Goal: Information Seeking & Learning: Learn about a topic

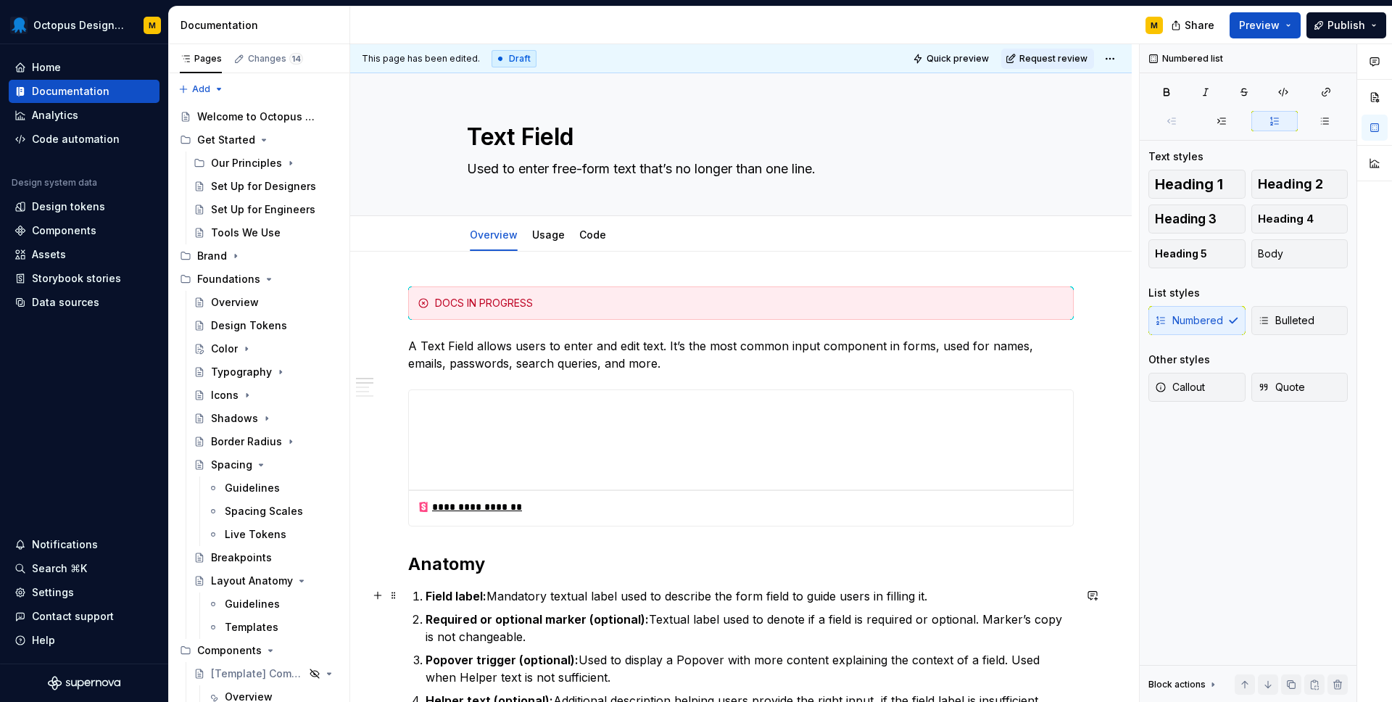
scroll to position [411, 0]
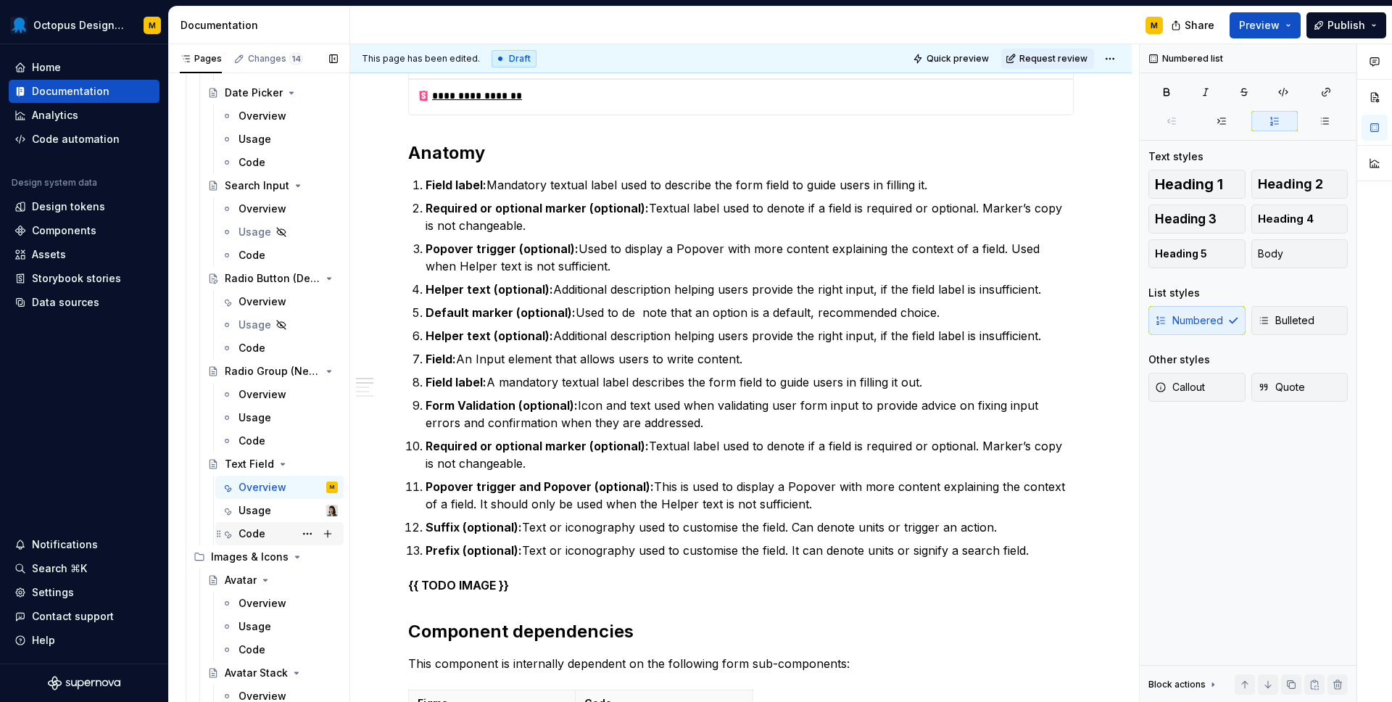
click at [255, 530] on div "Code" at bounding box center [251, 533] width 27 height 14
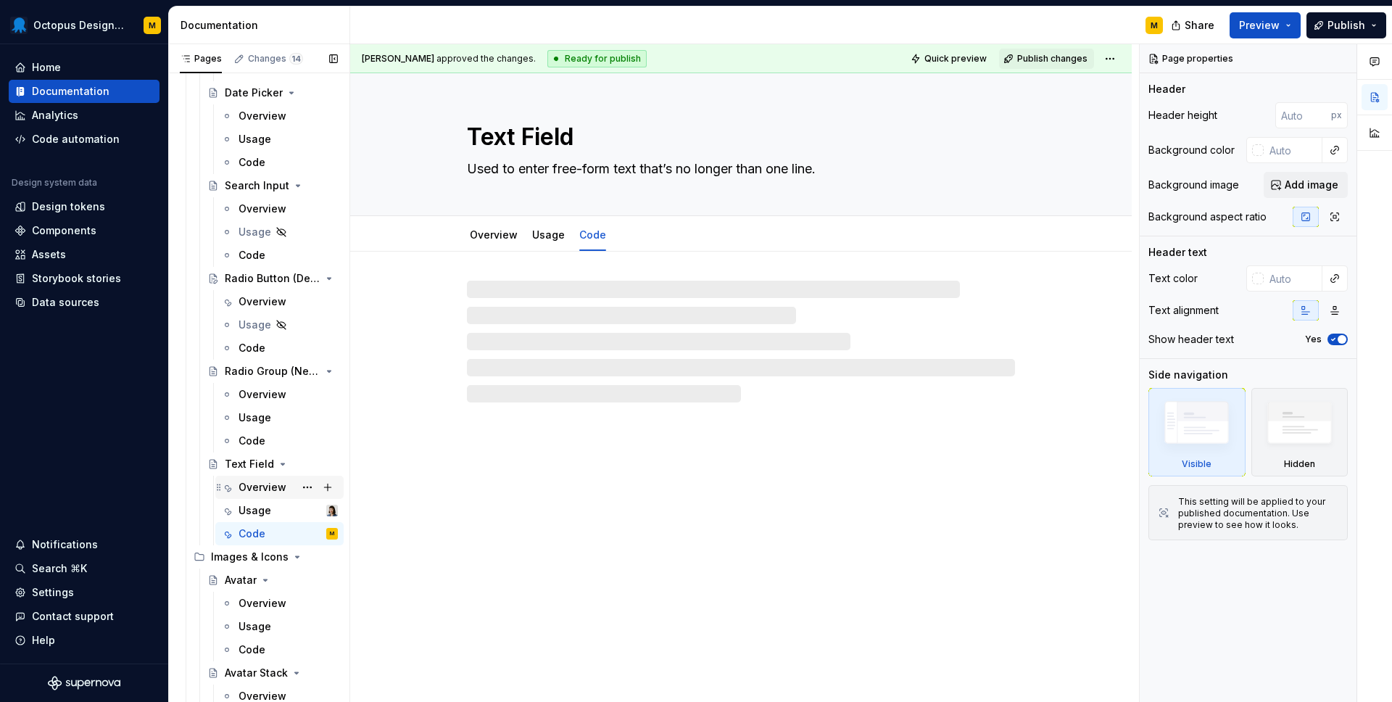
click at [251, 486] on div "Overview" at bounding box center [262, 487] width 48 height 14
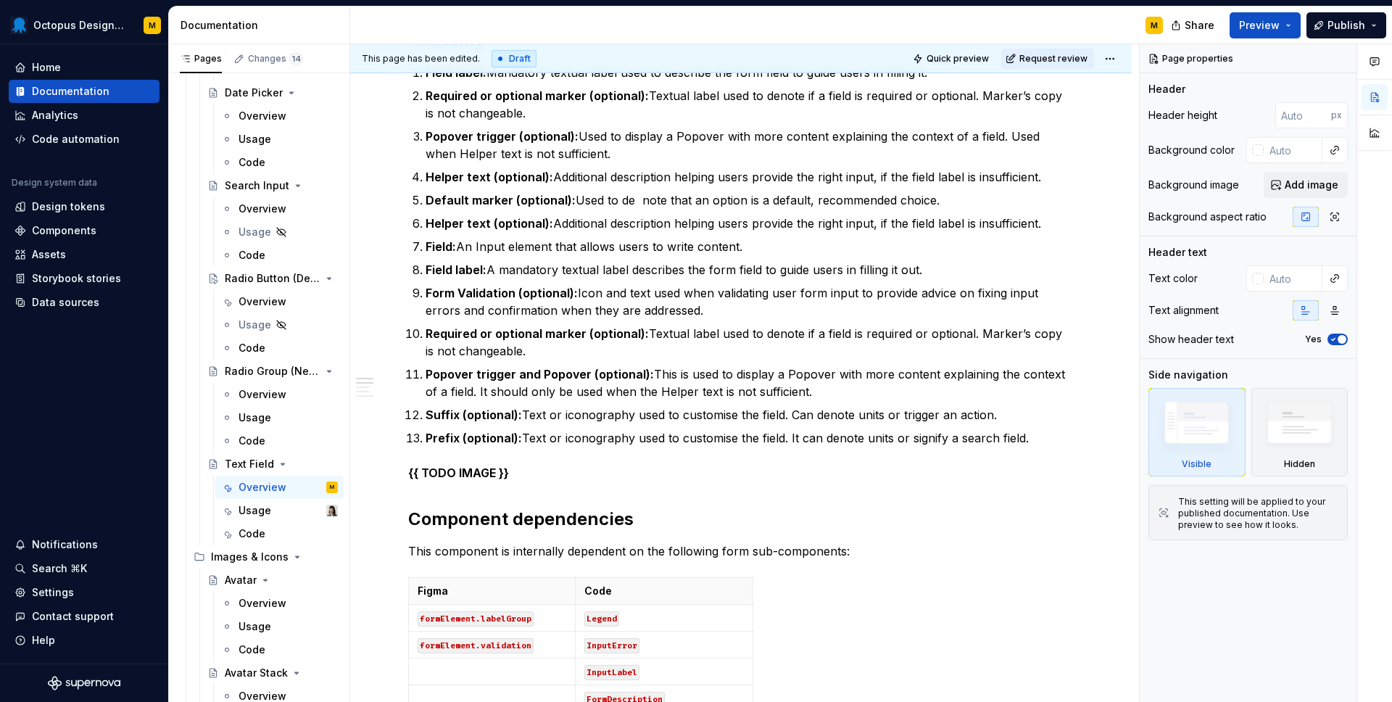
scroll to position [518, 0]
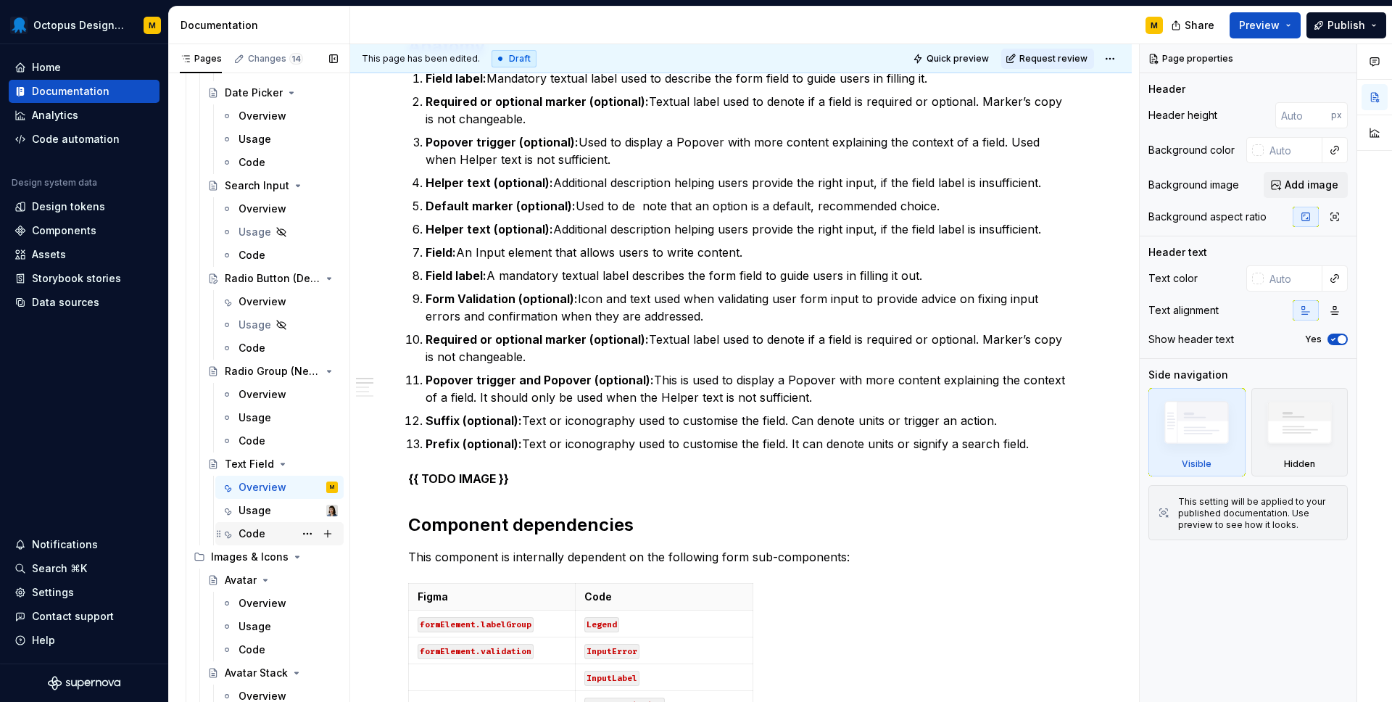
click at [260, 524] on div "Code" at bounding box center [287, 533] width 99 height 20
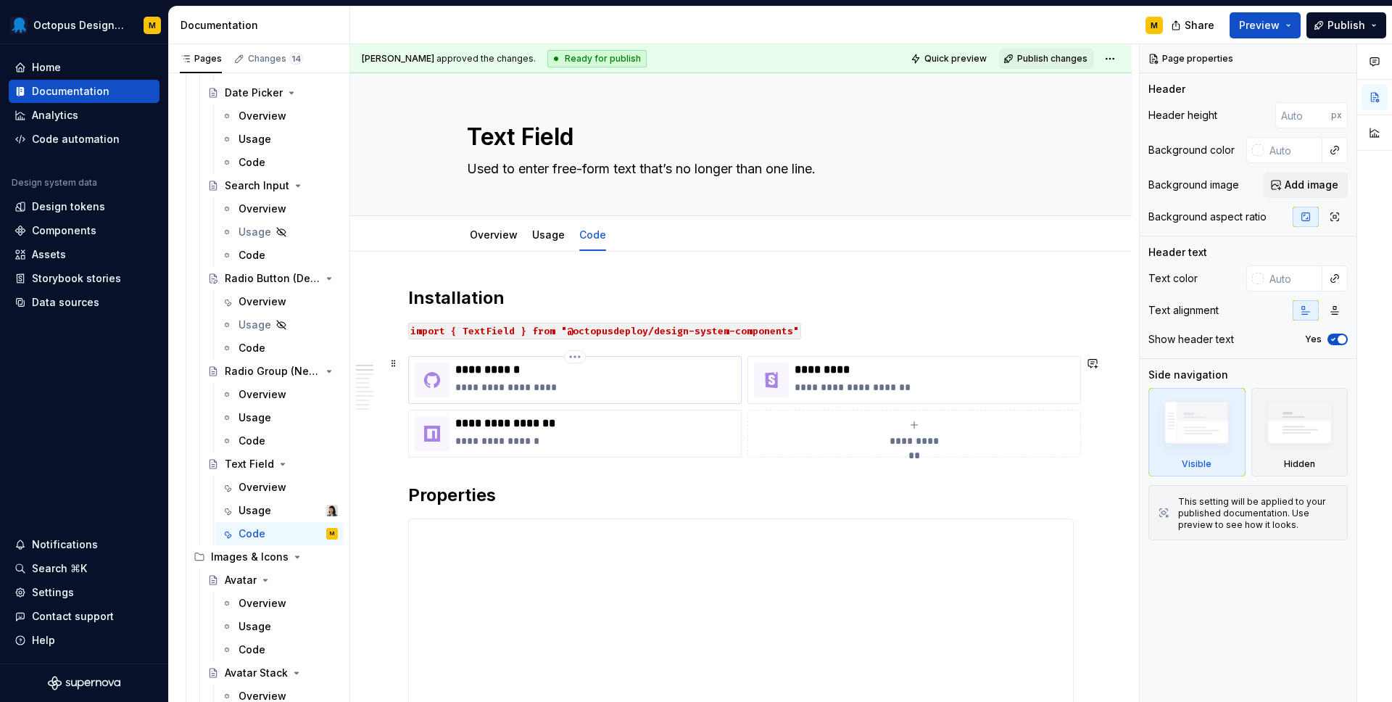
click at [597, 381] on p "**********" at bounding box center [595, 387] width 280 height 14
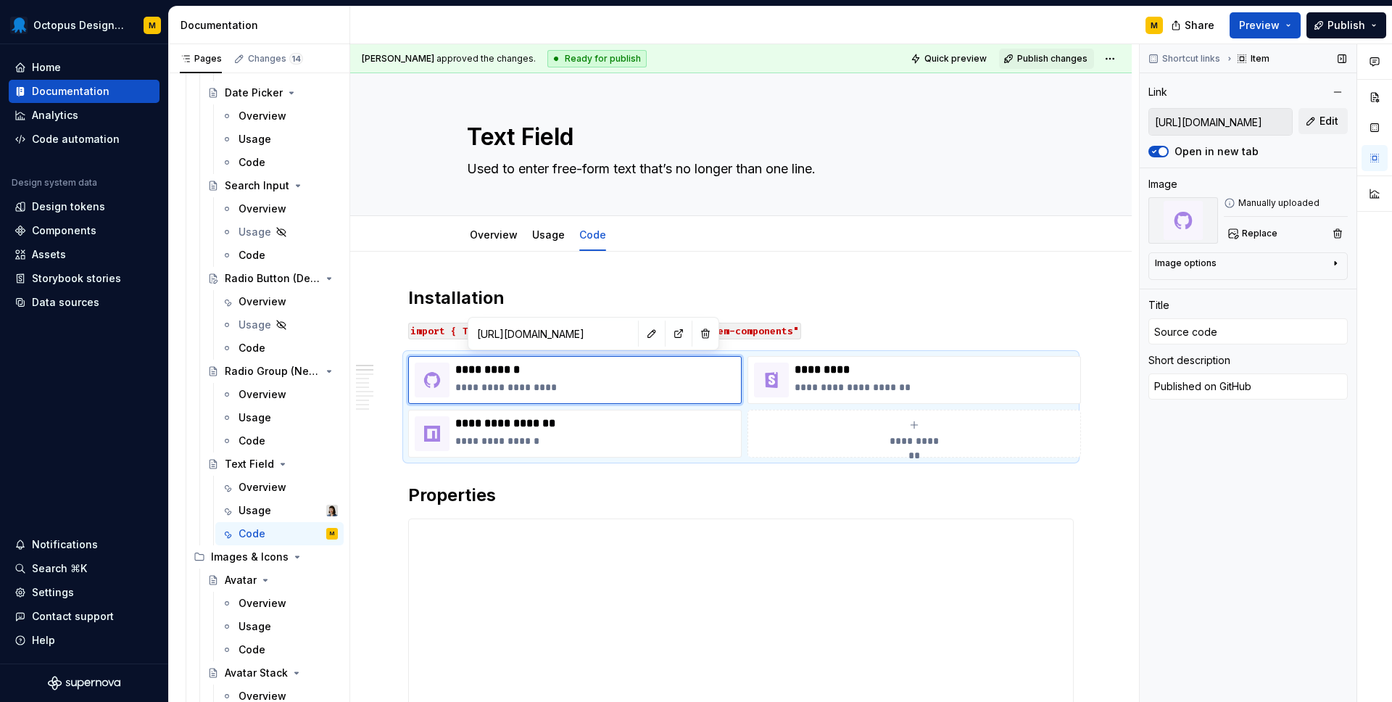
scroll to position [0, 551]
drag, startPoint x: 1215, startPoint y: 120, endPoint x: 1348, endPoint y: 122, distance: 133.4
click at [1348, 122] on div "Shortcut links Item Link [URL][DOMAIN_NAME] Edit Open in new tab Image Manually…" at bounding box center [1248, 373] width 217 height 658
click at [800, 382] on p "**********" at bounding box center [934, 387] width 280 height 14
type textarea "*"
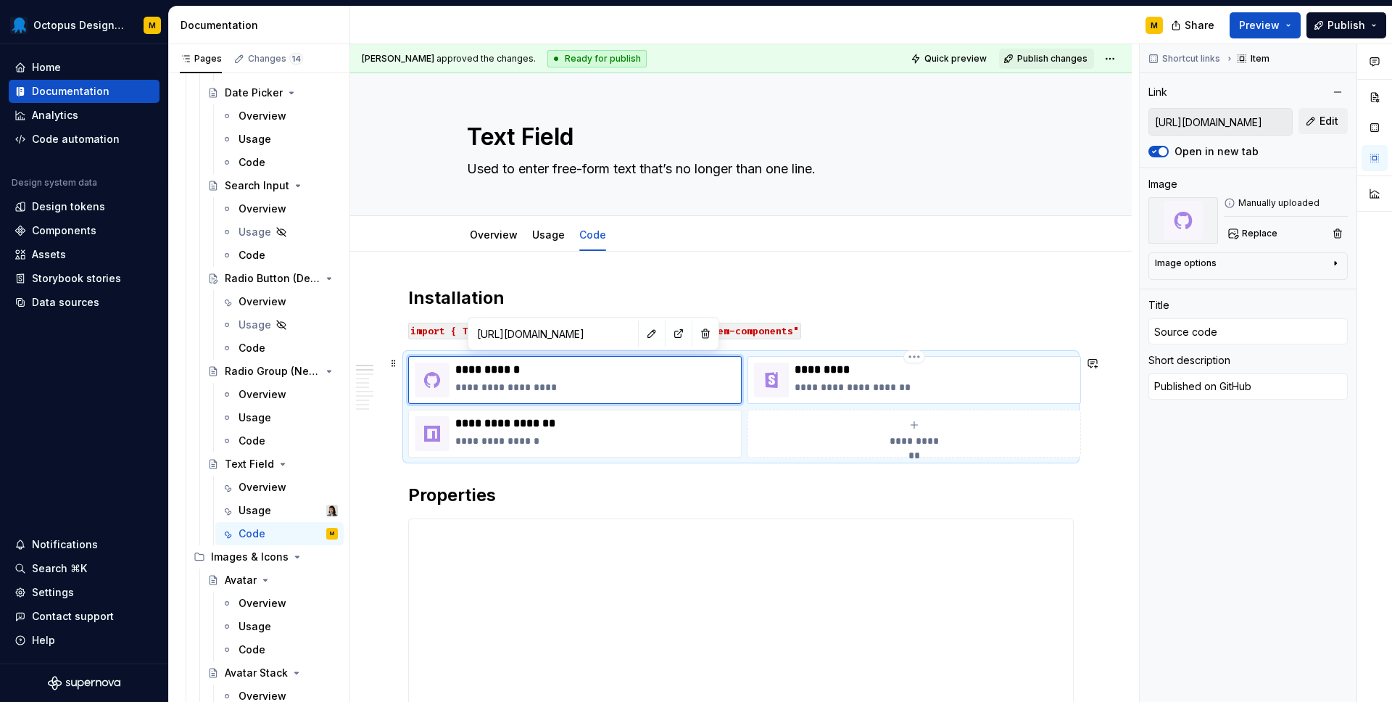
type input "[URL][DOMAIN_NAME]"
type input "Live demo"
type textarea "Published on Storybook"
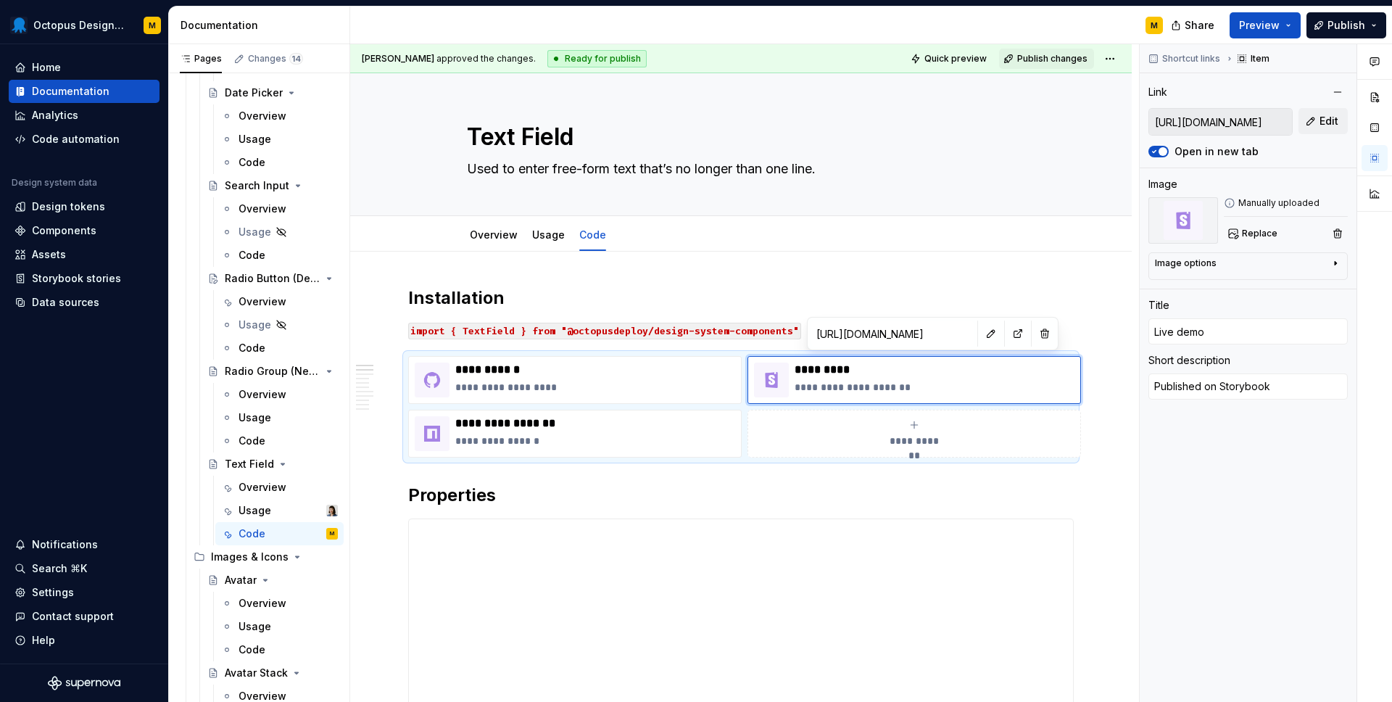
scroll to position [0, 242]
drag, startPoint x: 1238, startPoint y: 125, endPoint x: 1385, endPoint y: 125, distance: 146.4
click at [1385, 125] on div "Comments Open comments No comments yet Select ‘Comment’ from the block context …" at bounding box center [1266, 373] width 252 height 658
click at [569, 423] on p "**********" at bounding box center [595, 423] width 280 height 14
type textarea "*"
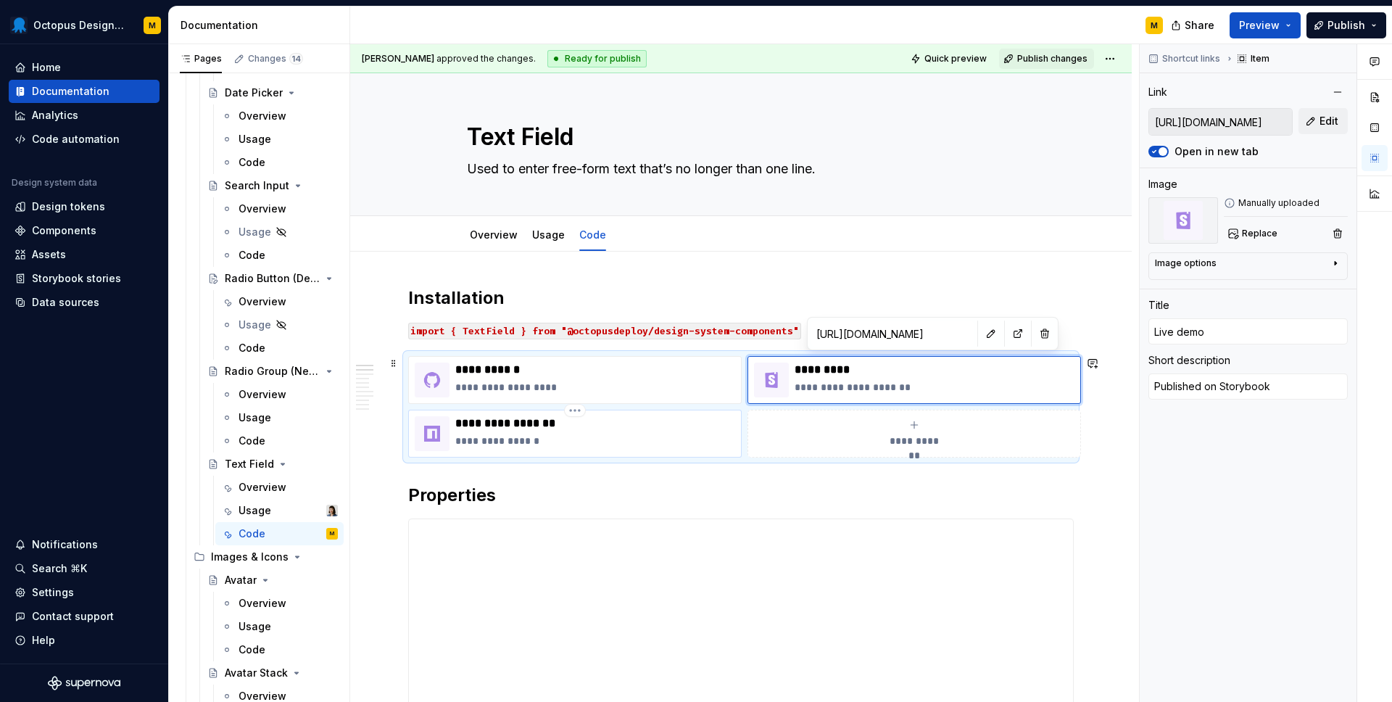
type input "[URL][DOMAIN_NAME]"
type input "Component Package"
type textarea "Published on npm"
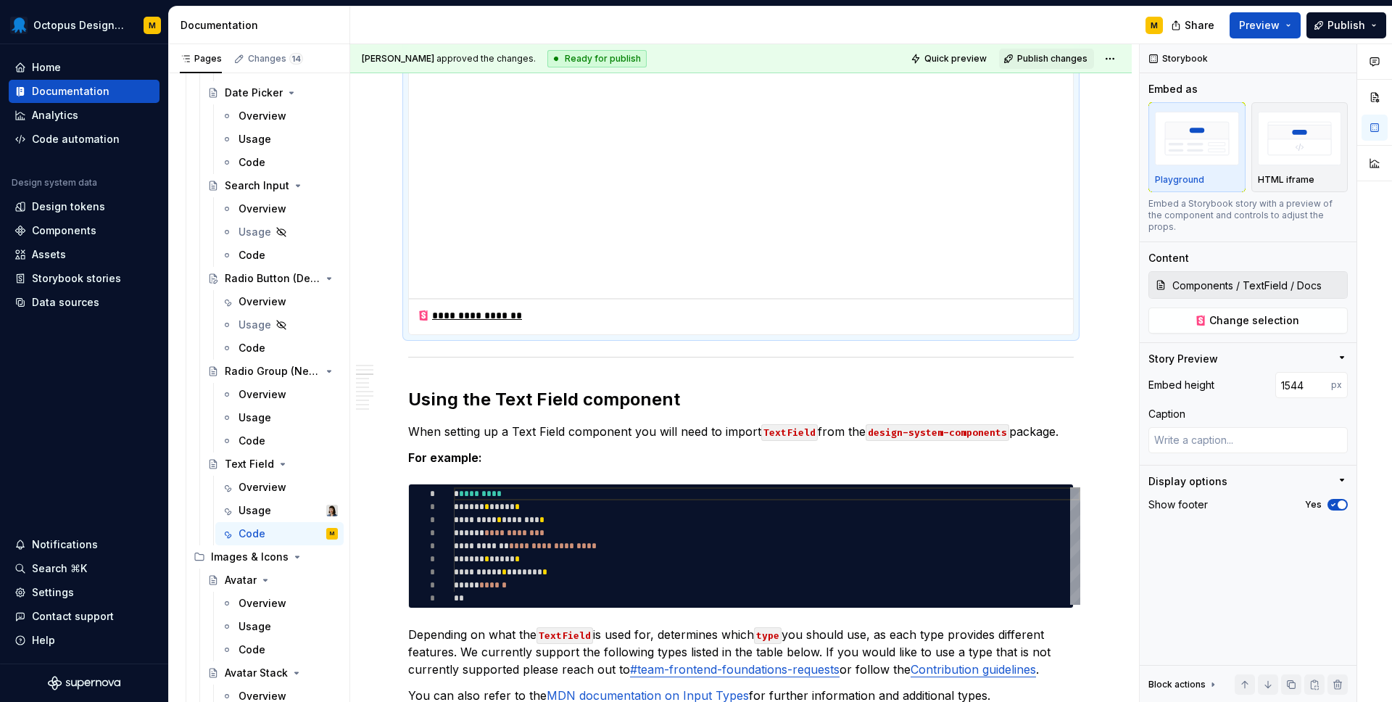
scroll to position [1477, 0]
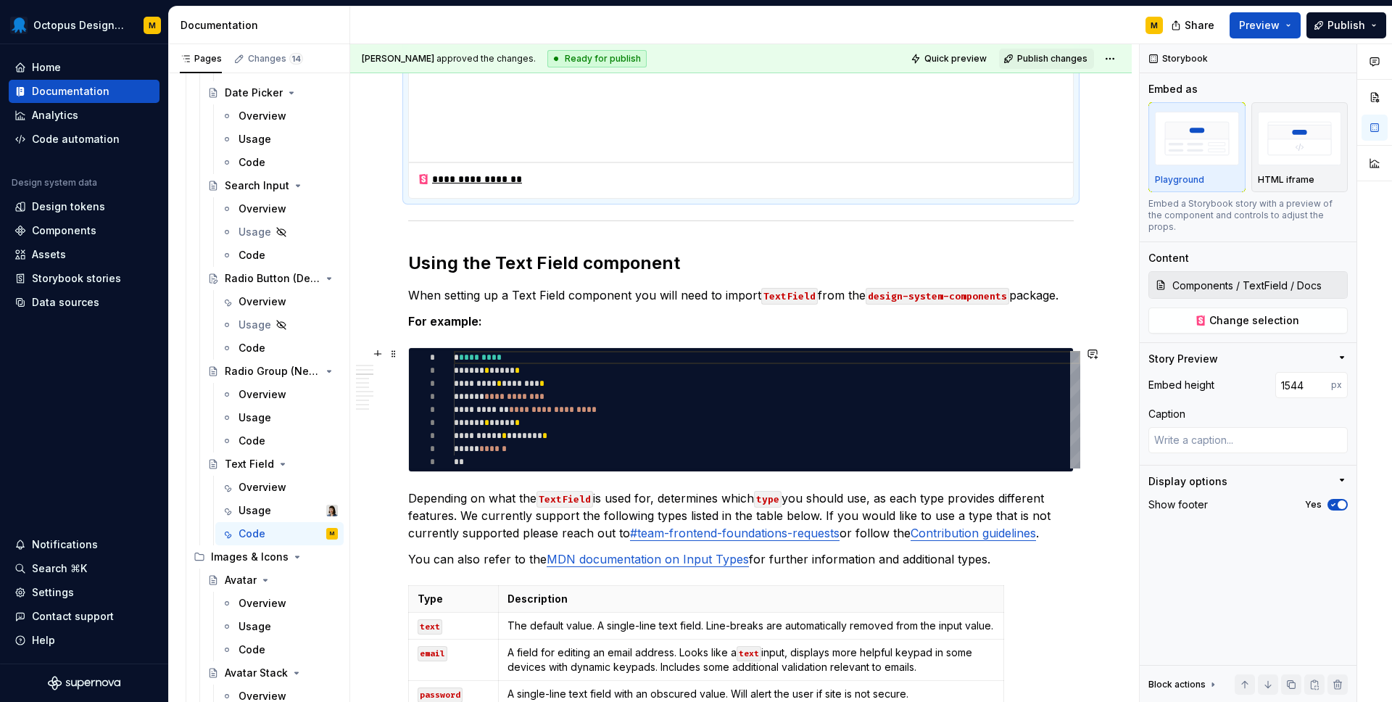
type textarea "*"
type textarea "**********"
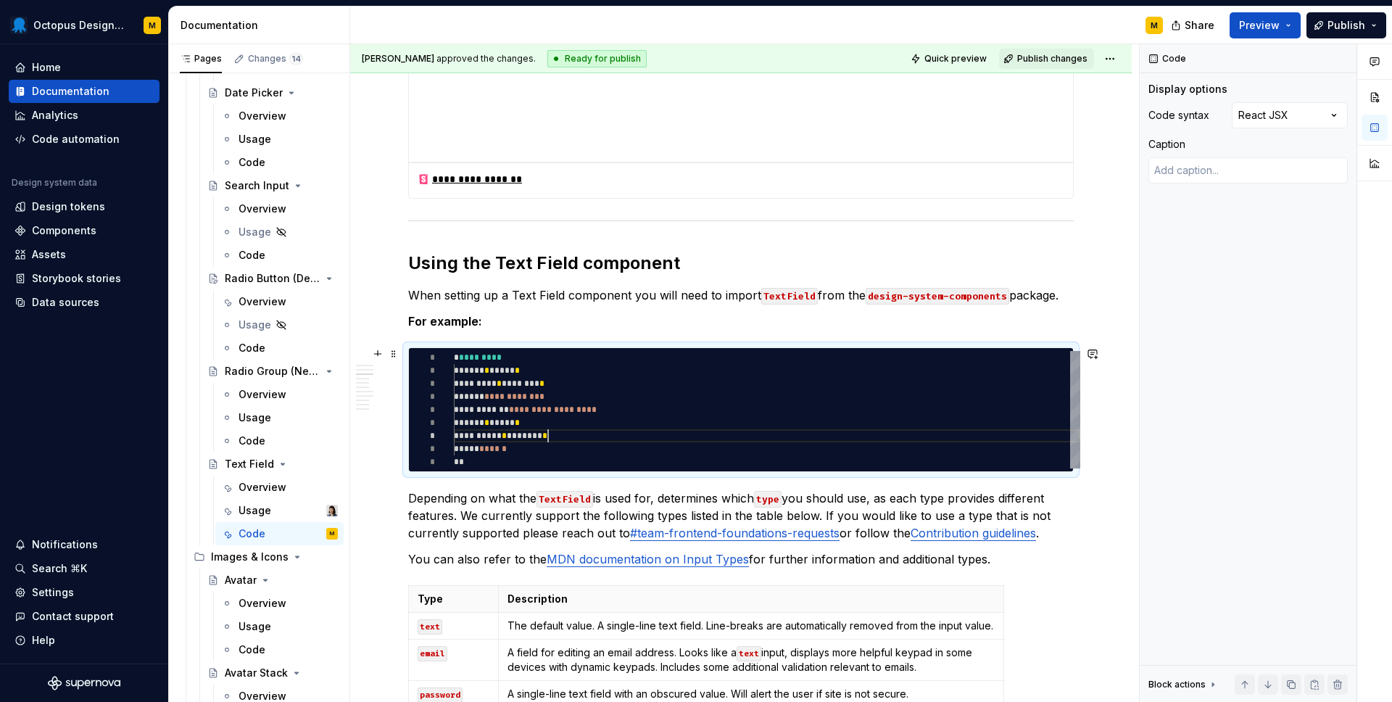
click at [547, 432] on div "**********" at bounding box center [767, 409] width 626 height 117
click at [544, 436] on div "**********" at bounding box center [767, 409] width 626 height 117
click at [502, 512] on p "Depending on what the TextField is used for, determines which type you should u…" at bounding box center [740, 515] width 665 height 52
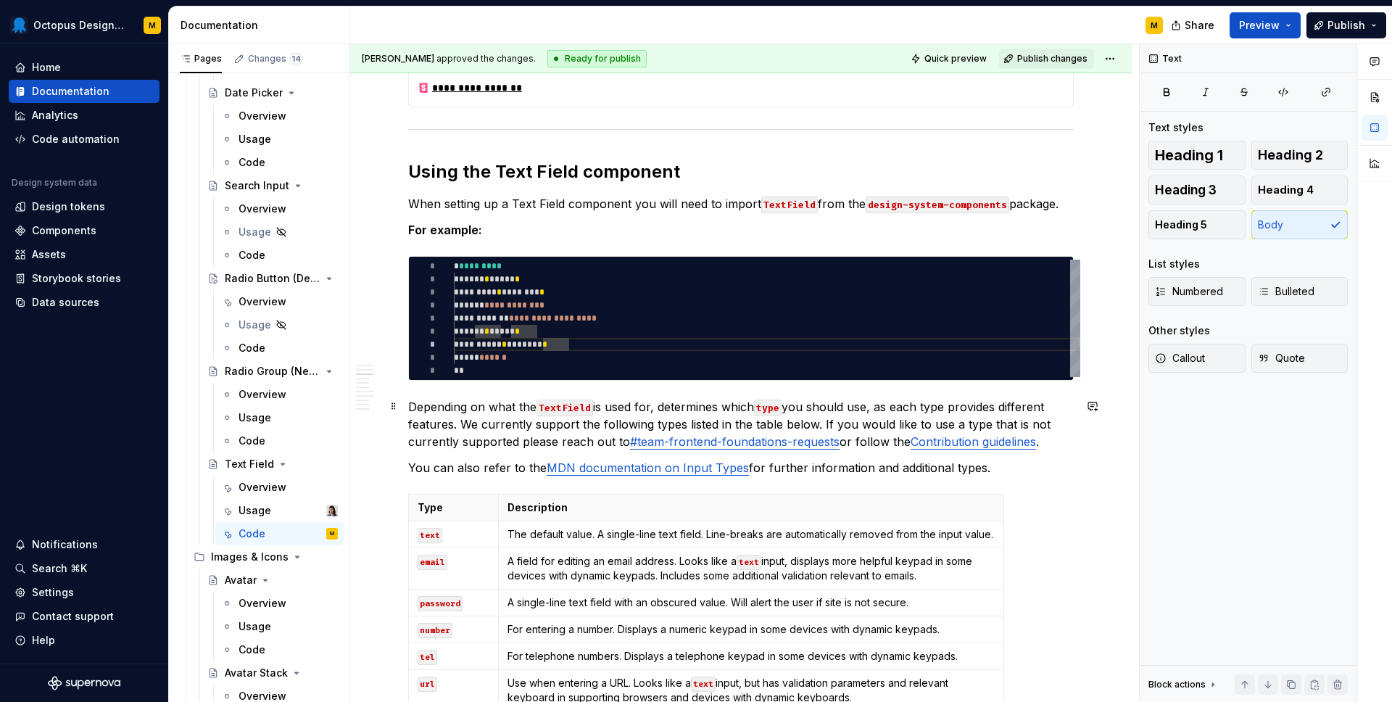
scroll to position [1569, 0]
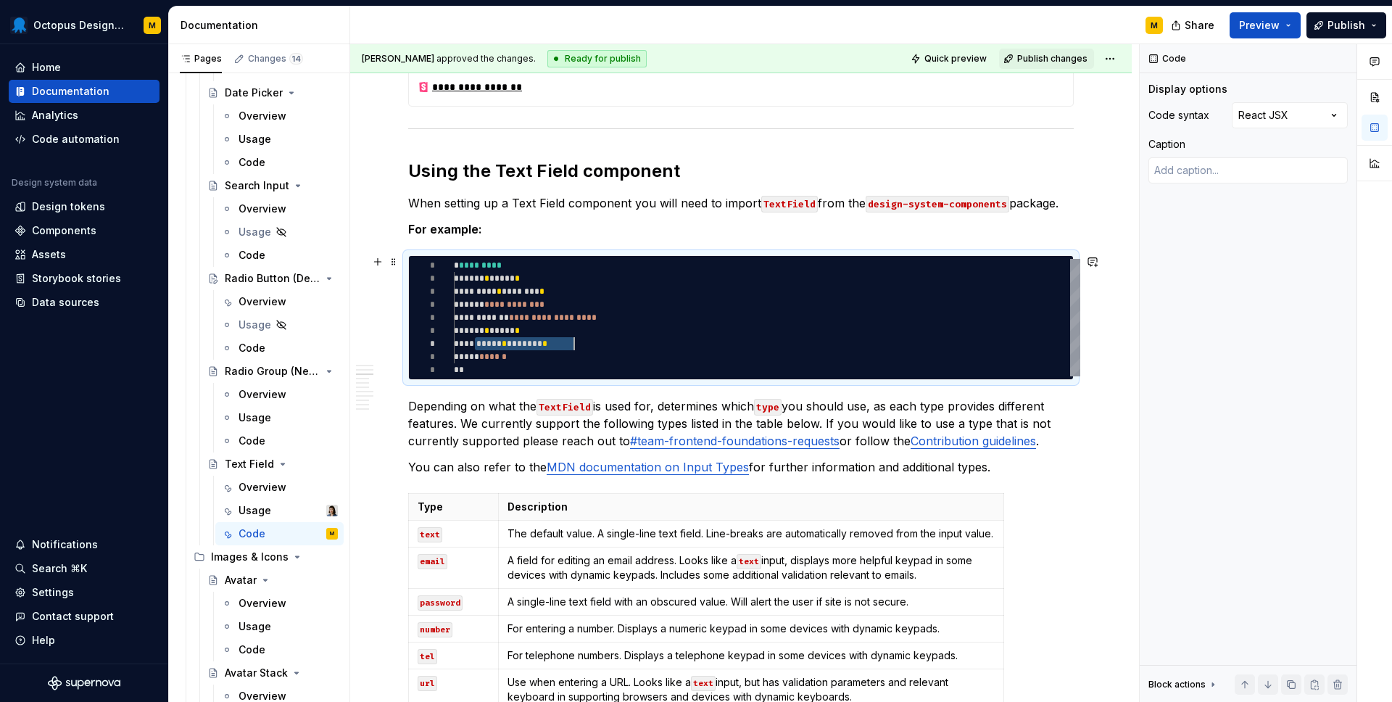
drag, startPoint x: 476, startPoint y: 344, endPoint x: 582, endPoint y: 344, distance: 106.6
click at [582, 344] on div "**********" at bounding box center [767, 317] width 626 height 117
type textarea "*"
type textarea "**********"
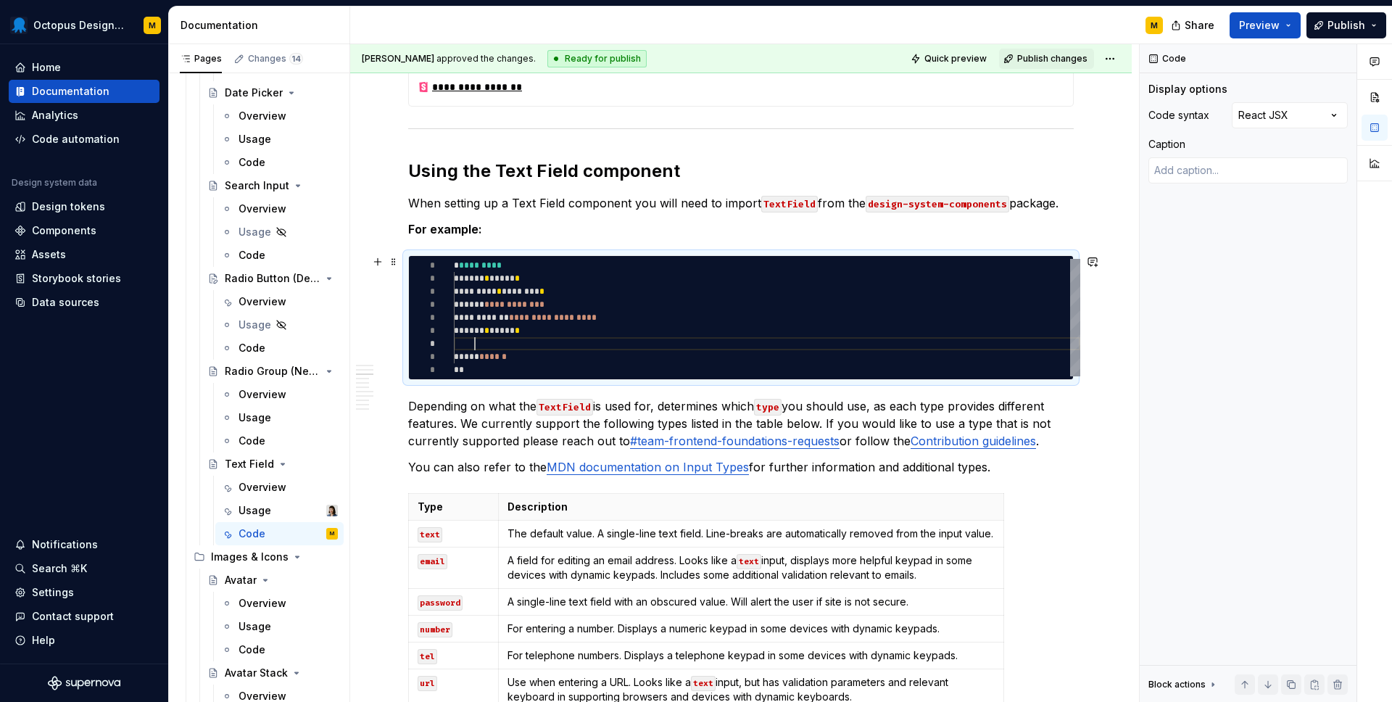
type textarea "*"
type textarea "**********"
type textarea "*"
type textarea "**********"
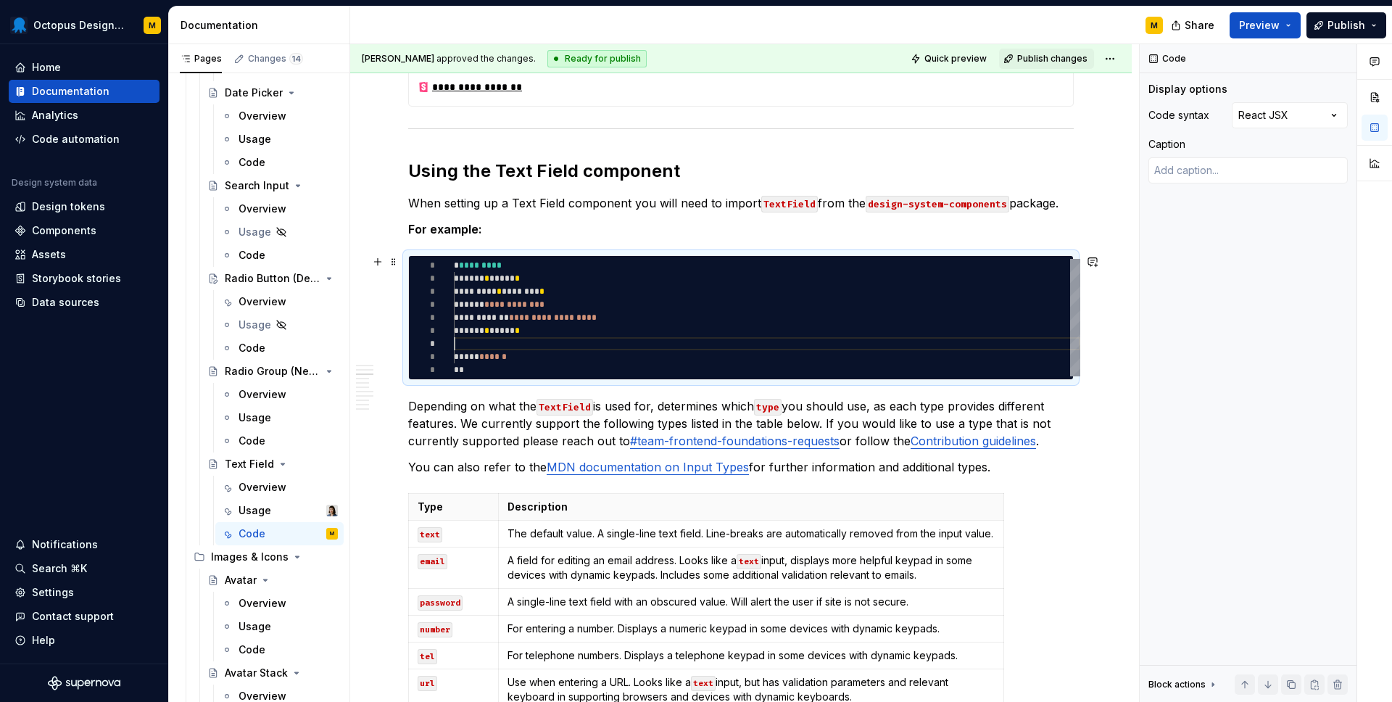
scroll to position [65, 89]
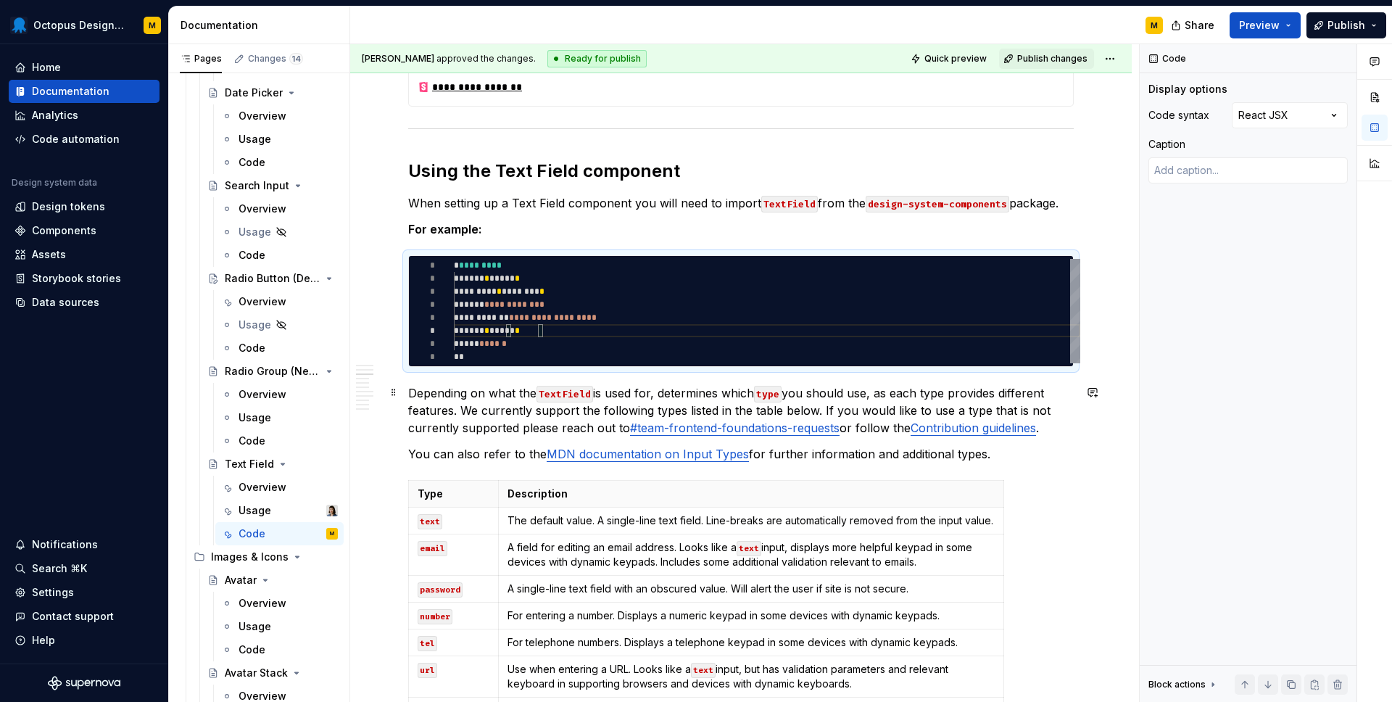
click at [475, 415] on p "Depending on what the TextField is used for, determines which type you should u…" at bounding box center [740, 410] width 665 height 52
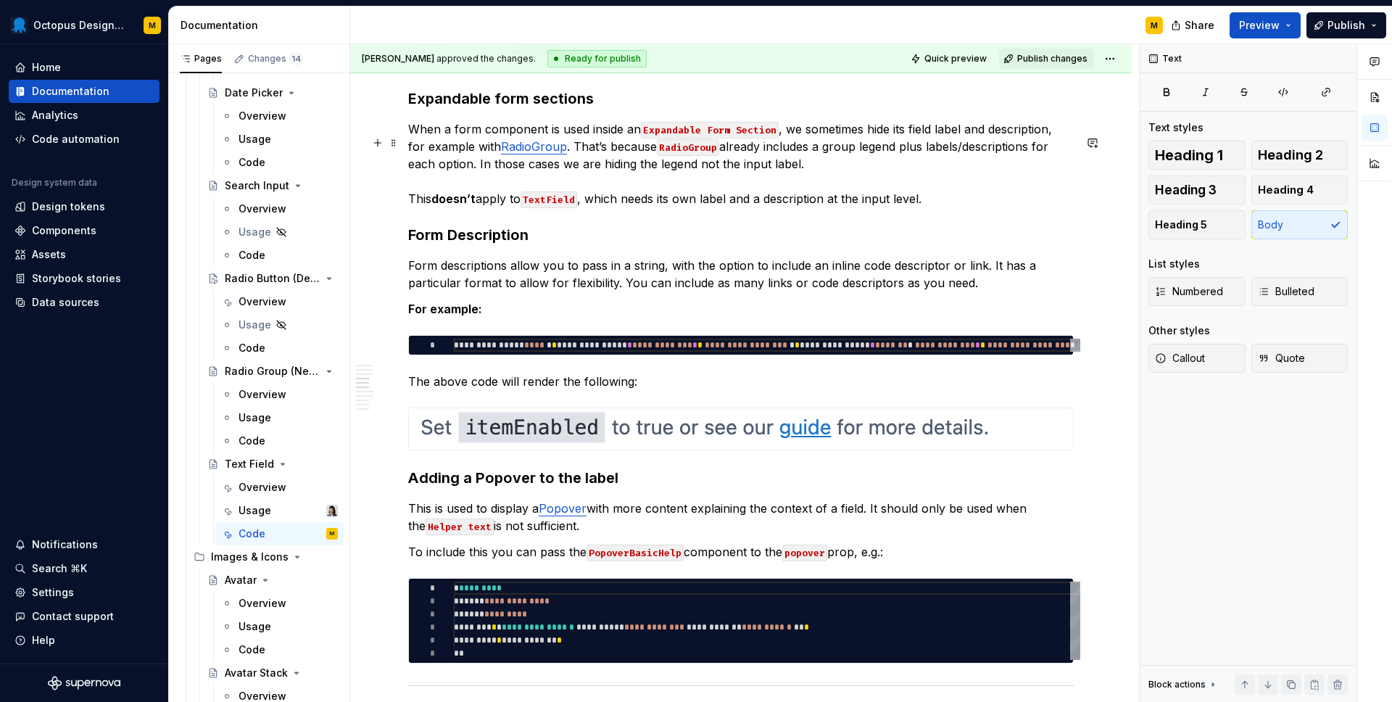
scroll to position [2286, 0]
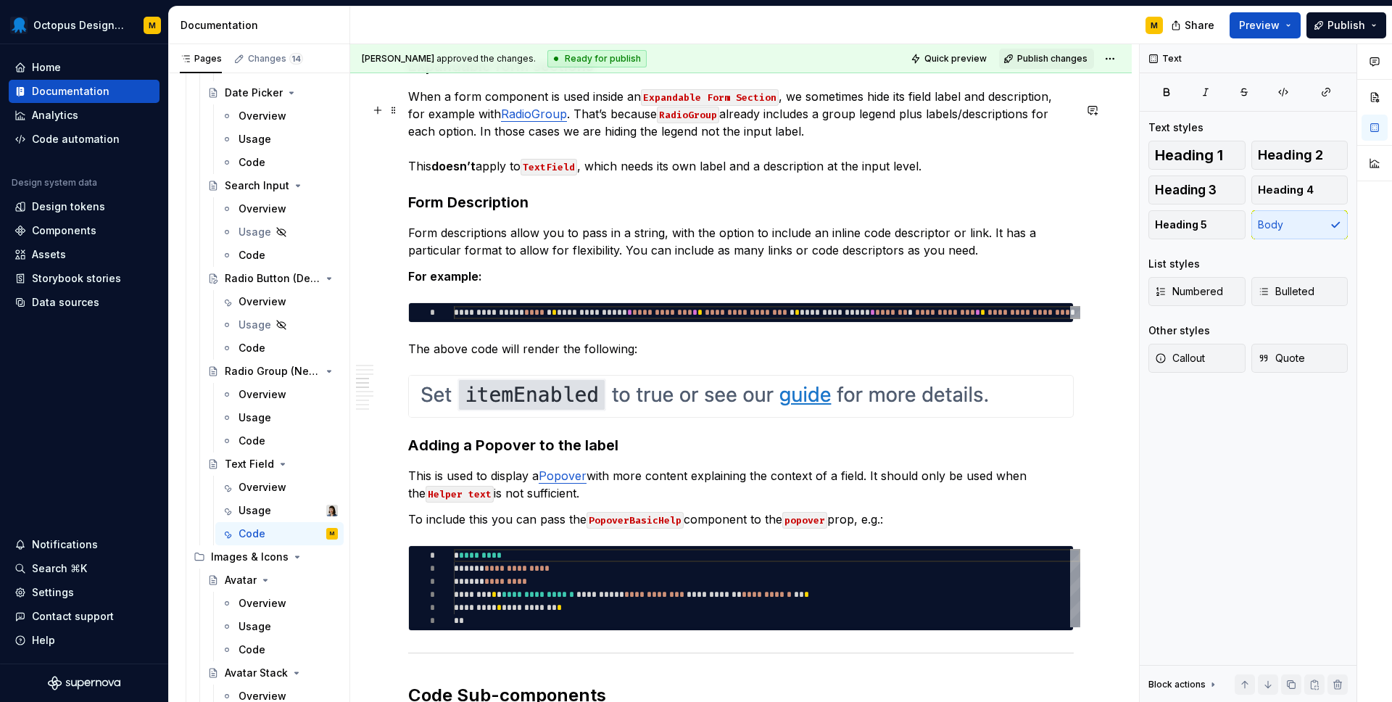
type textarea "*"
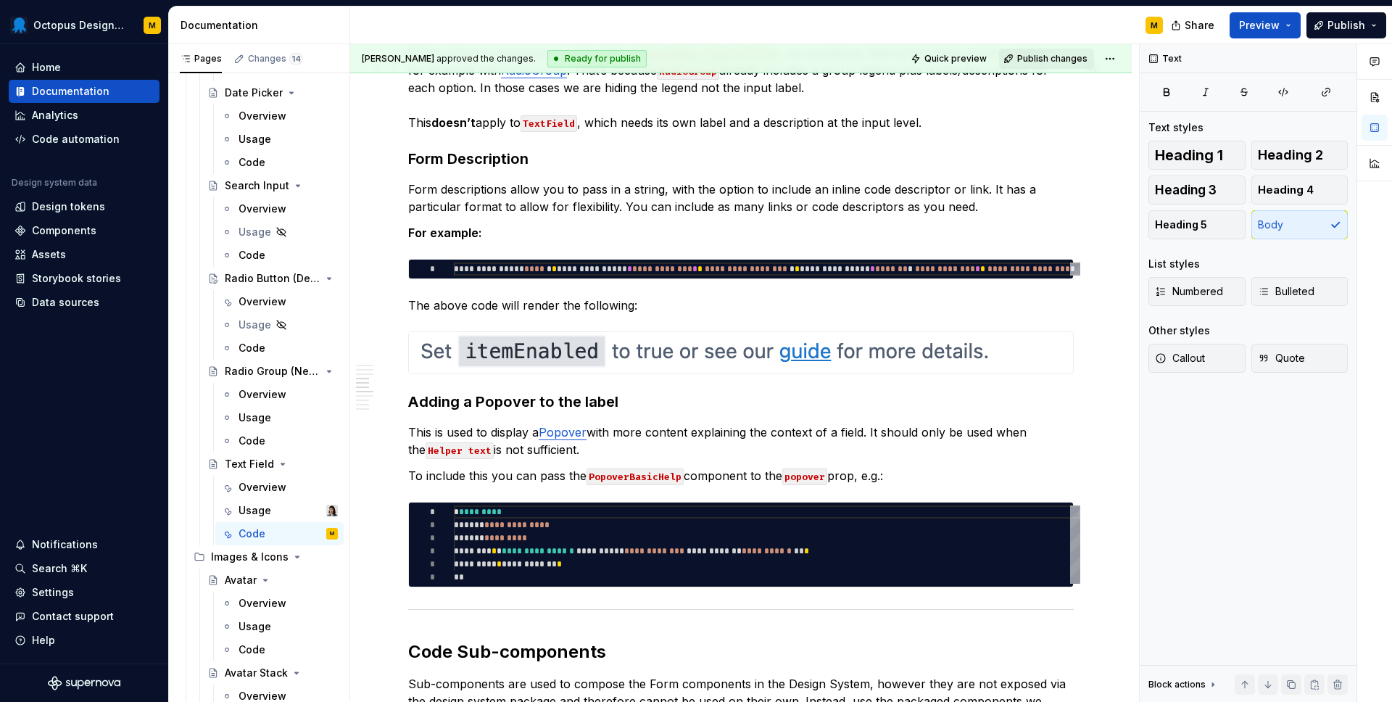
scroll to position [2360, 0]
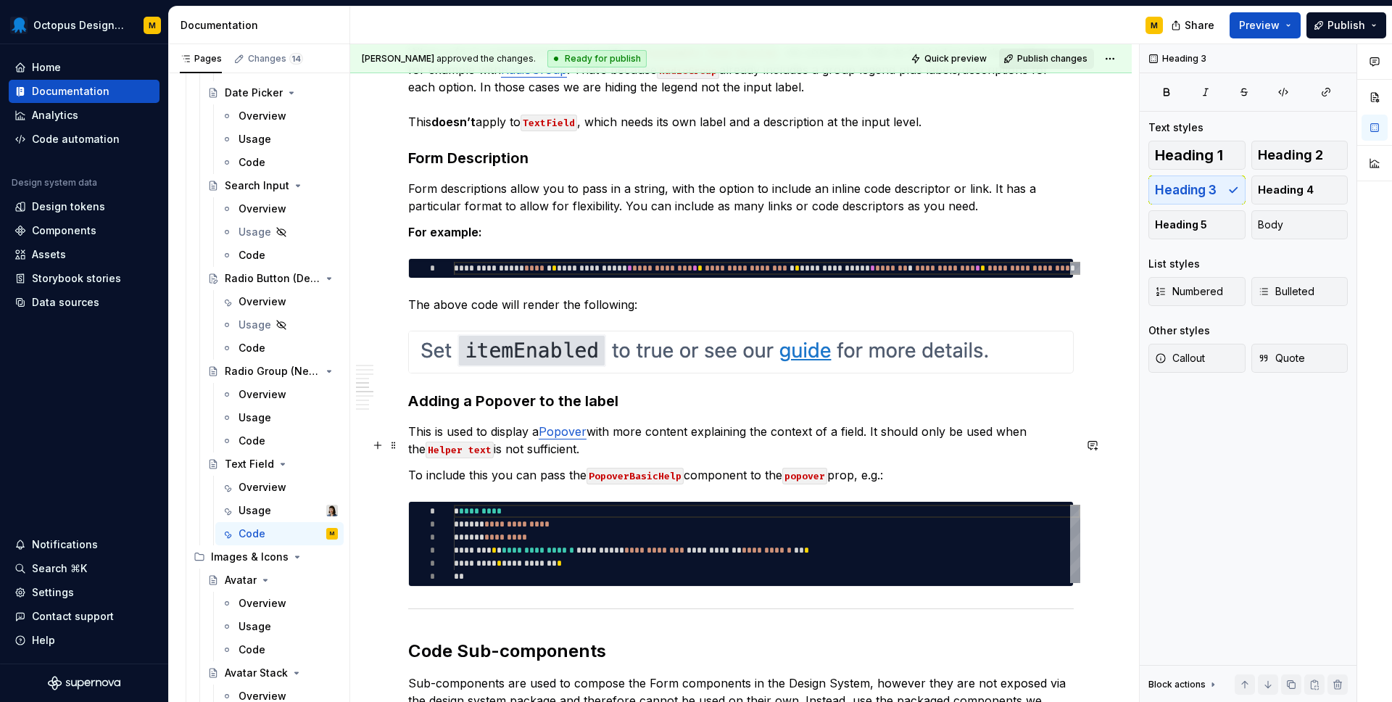
click at [477, 457] on p "This is used to display a Popover with more content explaining the context of a…" at bounding box center [740, 440] width 665 height 35
click at [439, 458] on code "Helpder Text" at bounding box center [463, 449] width 74 height 17
drag, startPoint x: 475, startPoint y: 461, endPoint x: 399, endPoint y: 461, distance: 76.1
click at [399, 461] on div "**********" at bounding box center [740, 359] width 781 height 4936
click at [736, 439] on button "button" at bounding box center [742, 438] width 20 height 20
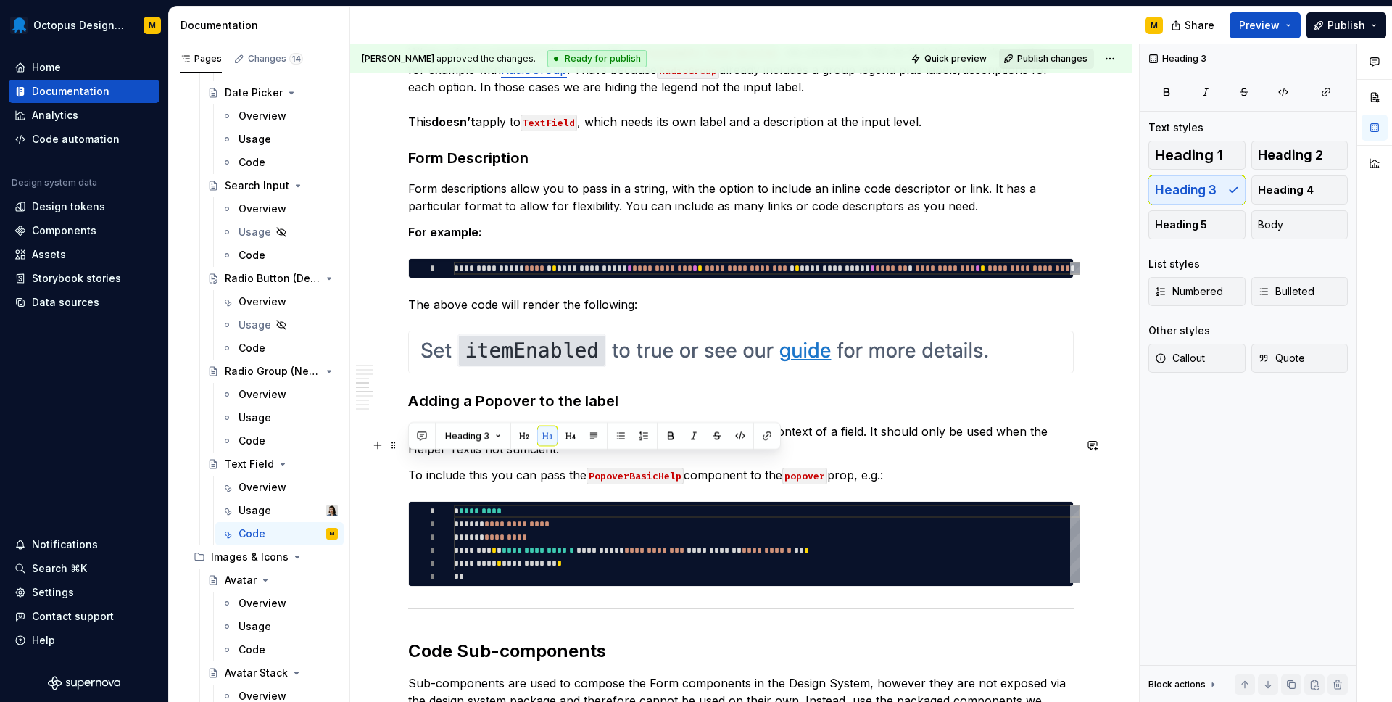
click at [473, 457] on p "This is used to display a Popover with more content explaining the context of a…" at bounding box center [740, 440] width 665 height 35
click at [470, 457] on p "This is used to display a Popover with more content explaining the context of a…" at bounding box center [740, 440] width 665 height 35
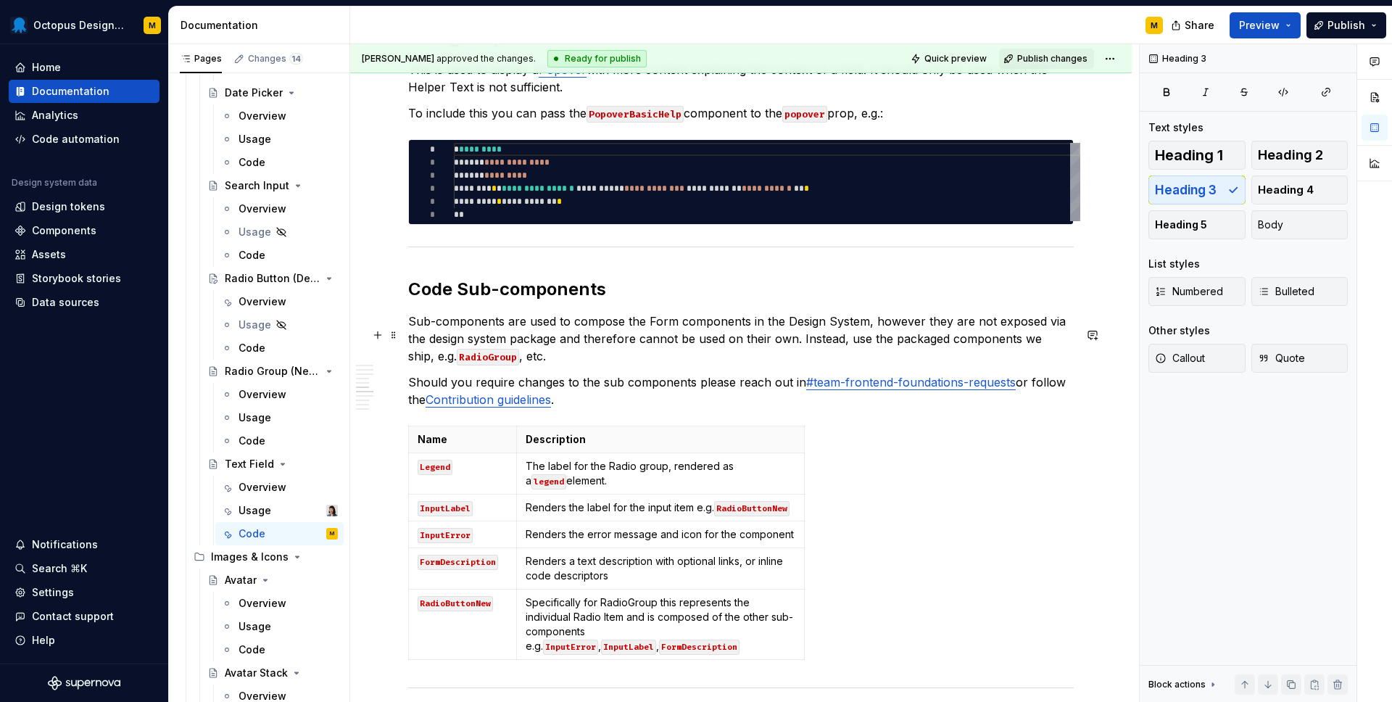
scroll to position [2723, 0]
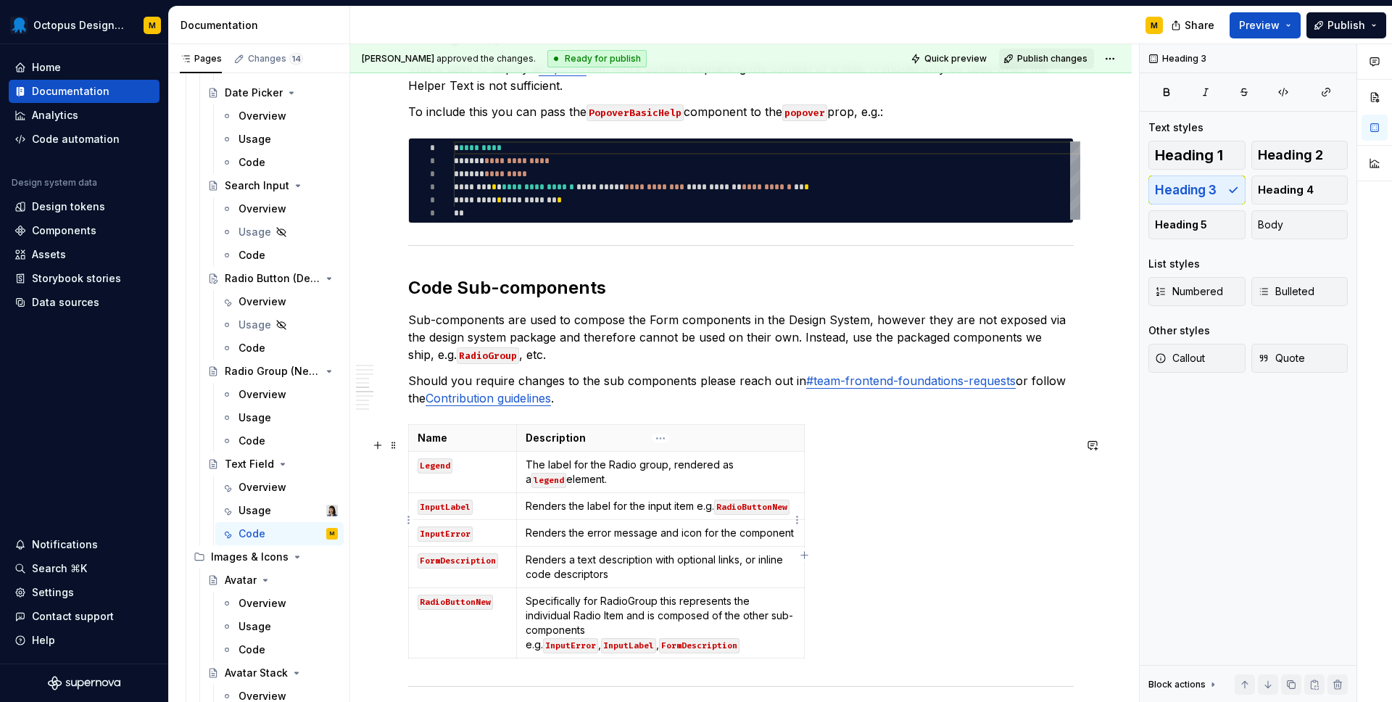
click at [755, 515] on code "RadioButtonNew" at bounding box center [751, 506] width 75 height 15
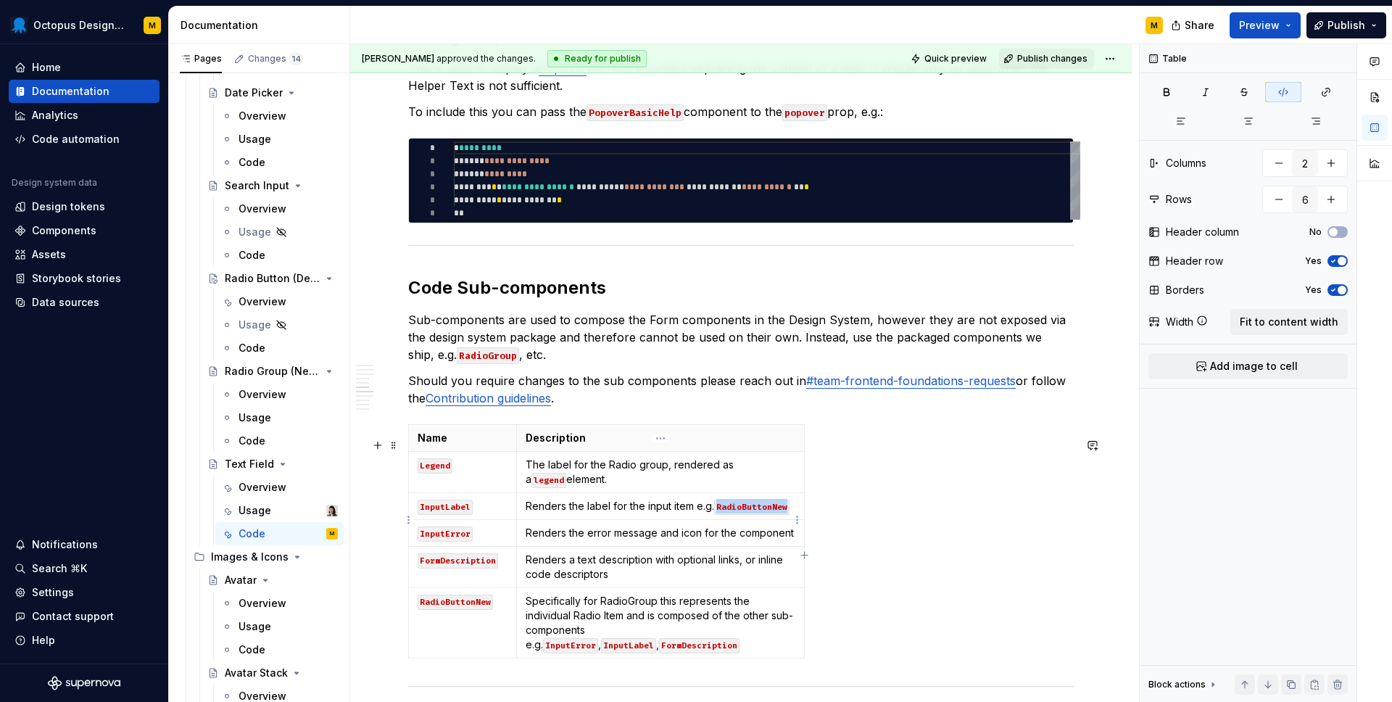
click at [755, 515] on code "RadioButtonNew" at bounding box center [751, 506] width 75 height 15
click at [723, 515] on code "`TextField" at bounding box center [741, 506] width 55 height 15
click at [784, 513] on p "Renders the label for the input item e.g. TextField" at bounding box center [661, 506] width 270 height 14
click at [602, 476] on p "The label for the Radio group, rendered as a legend element." at bounding box center [661, 471] width 270 height 29
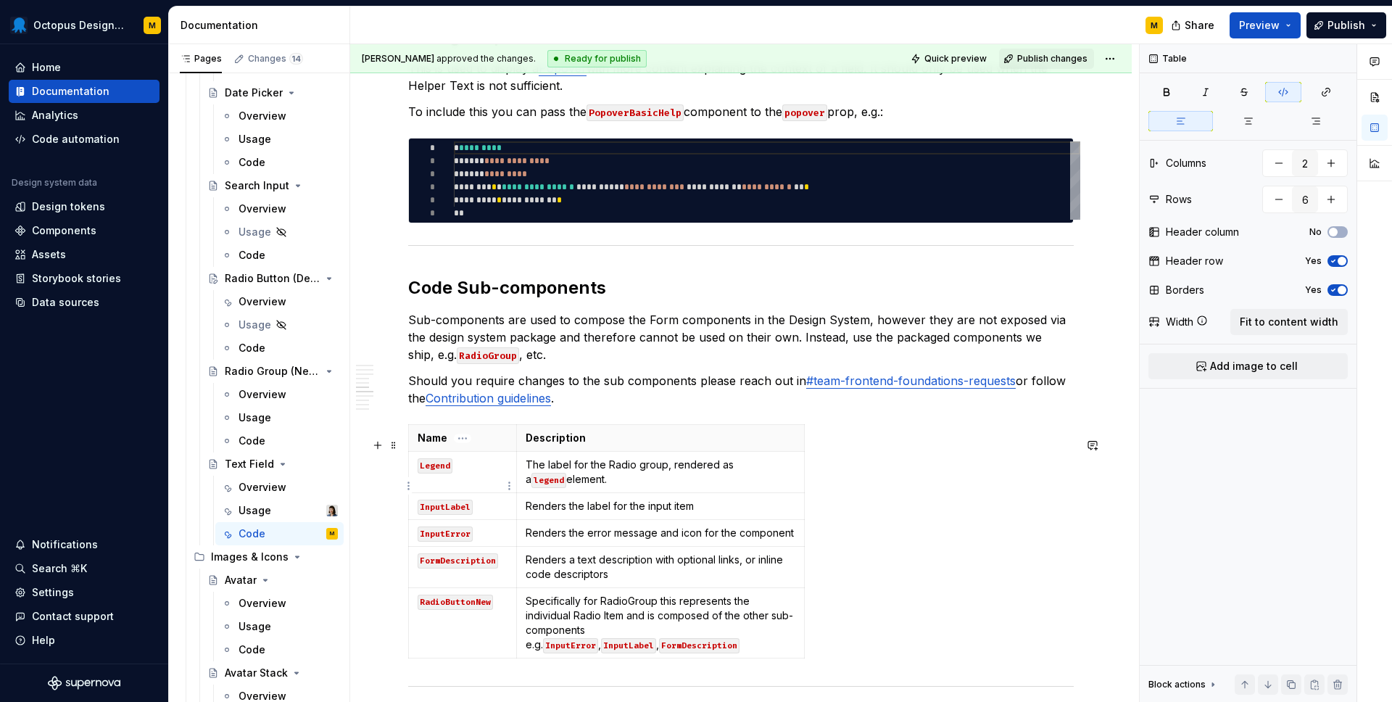
click at [449, 473] on code "Legend" at bounding box center [435, 465] width 35 height 15
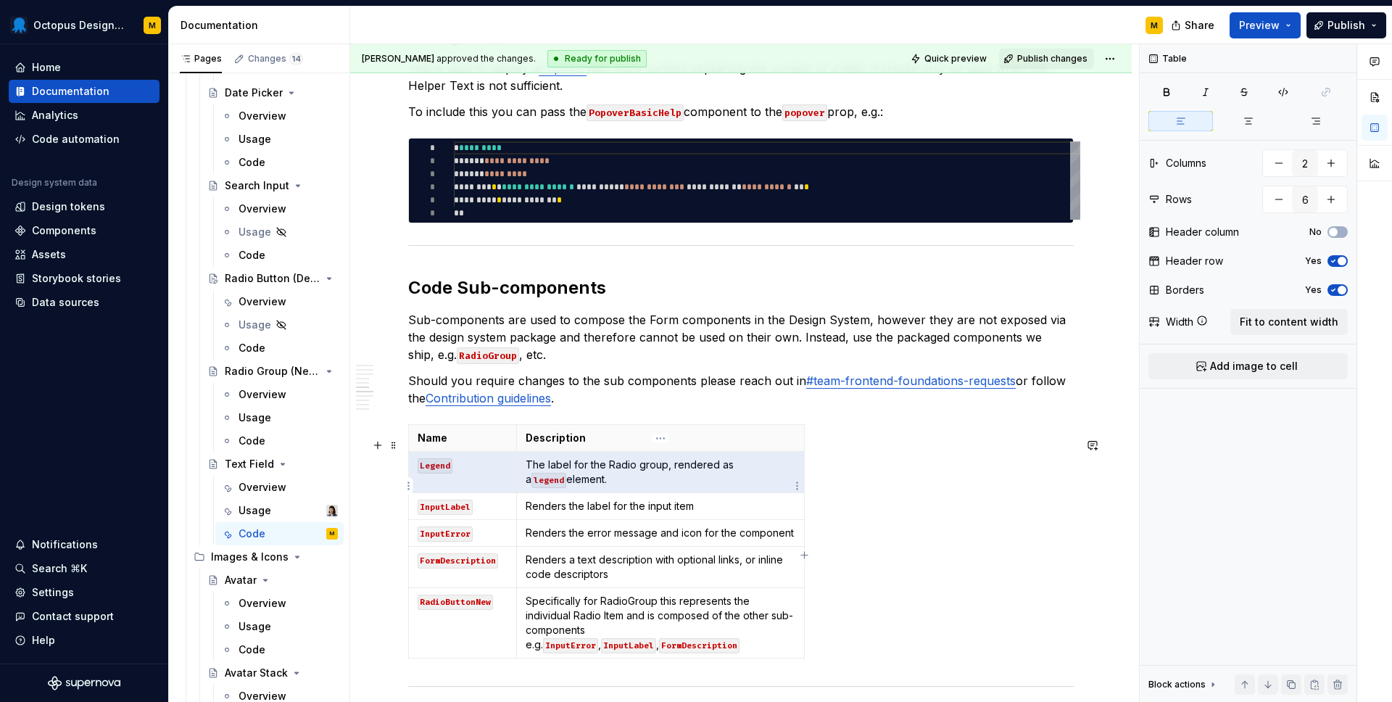
drag, startPoint x: 481, startPoint y: 478, endPoint x: 587, endPoint y: 478, distance: 106.6
click at [588, 478] on tr "Legend The label for the Radio group, rendered as a legend element." at bounding box center [607, 472] width 396 height 41
click at [799, 481] on html "Octopus Design System M Home Documentation Analytics Code automation Design sys…" at bounding box center [696, 351] width 1392 height 702
click at [602, 473] on html "Octopus Design System M Home Documentation Analytics Code automation Design sys…" at bounding box center [696, 351] width 1392 height 702
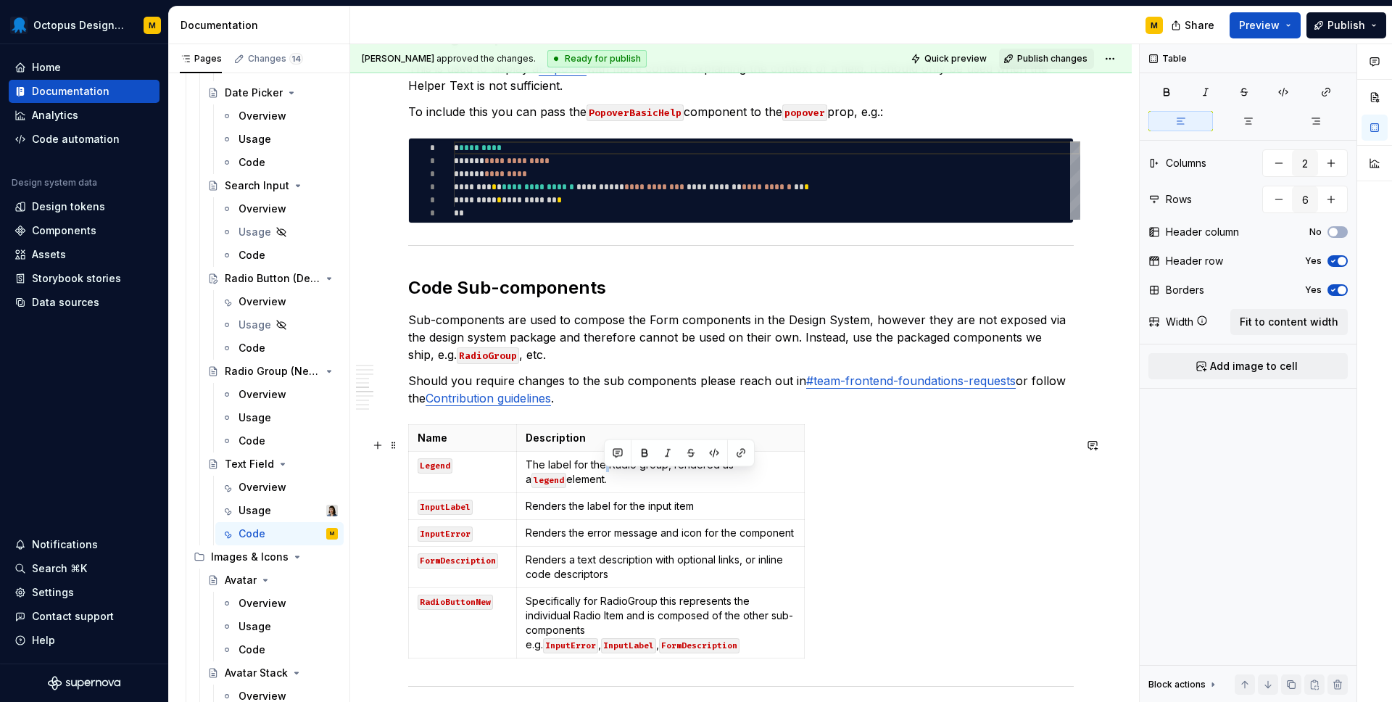
click at [602, 473] on p "The label for the Radio group, rendered as a legend element." at bounding box center [661, 471] width 270 height 29
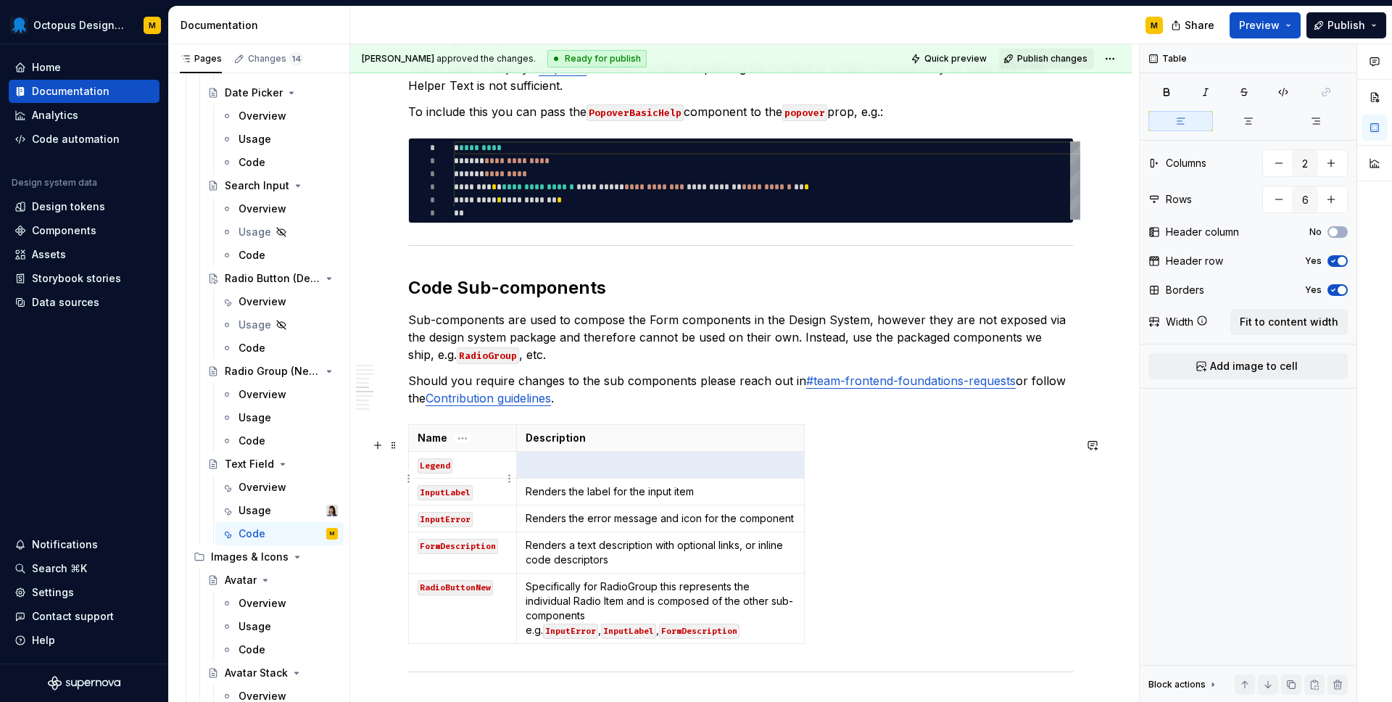
click at [481, 472] on p "Legend" at bounding box center [463, 464] width 90 height 14
click at [405, 476] on html "Octopus Design System M Home Documentation Analytics Code automation Design sys…" at bounding box center [696, 351] width 1392 height 702
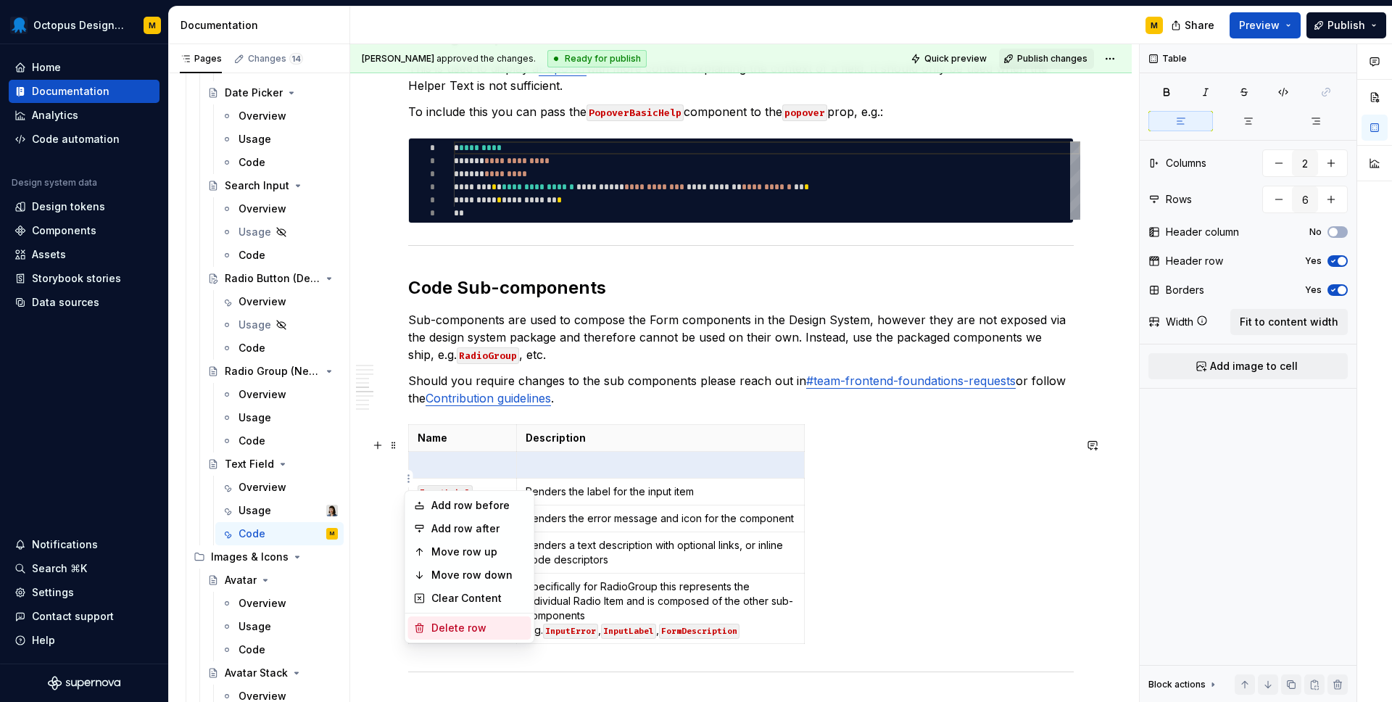
click at [468, 623] on div "Delete row" at bounding box center [478, 627] width 94 height 14
type input "5"
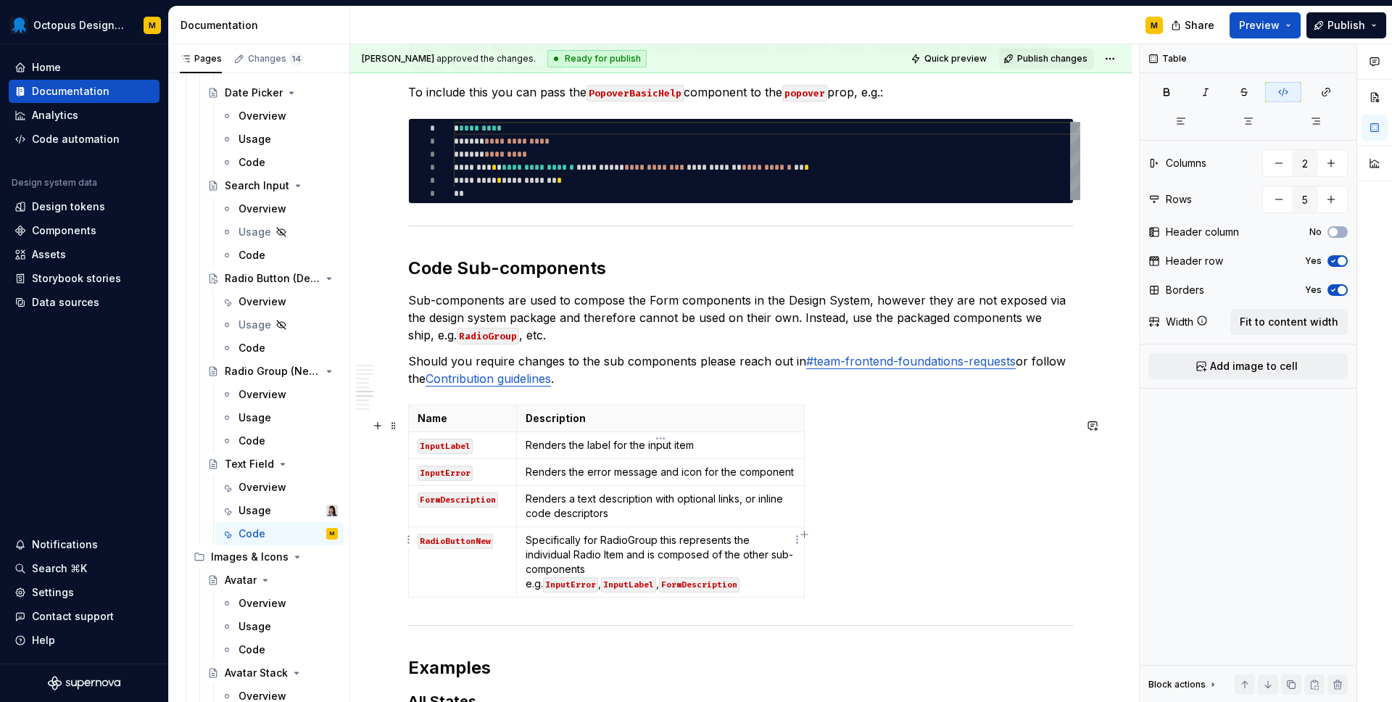
scroll to position [2749, 0]
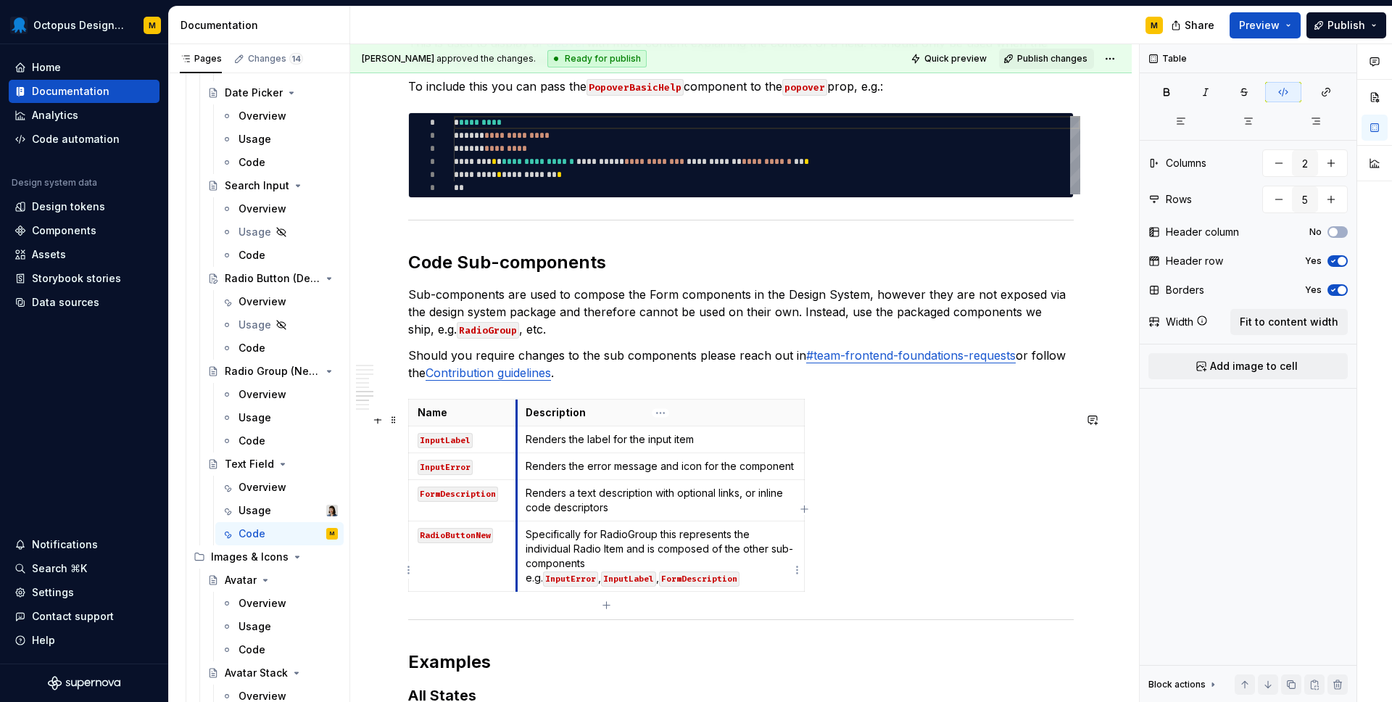
click at [518, 573] on td "Specifically for RadioGroup this represents the individual Radio Item and is co…" at bounding box center [660, 556] width 288 height 70
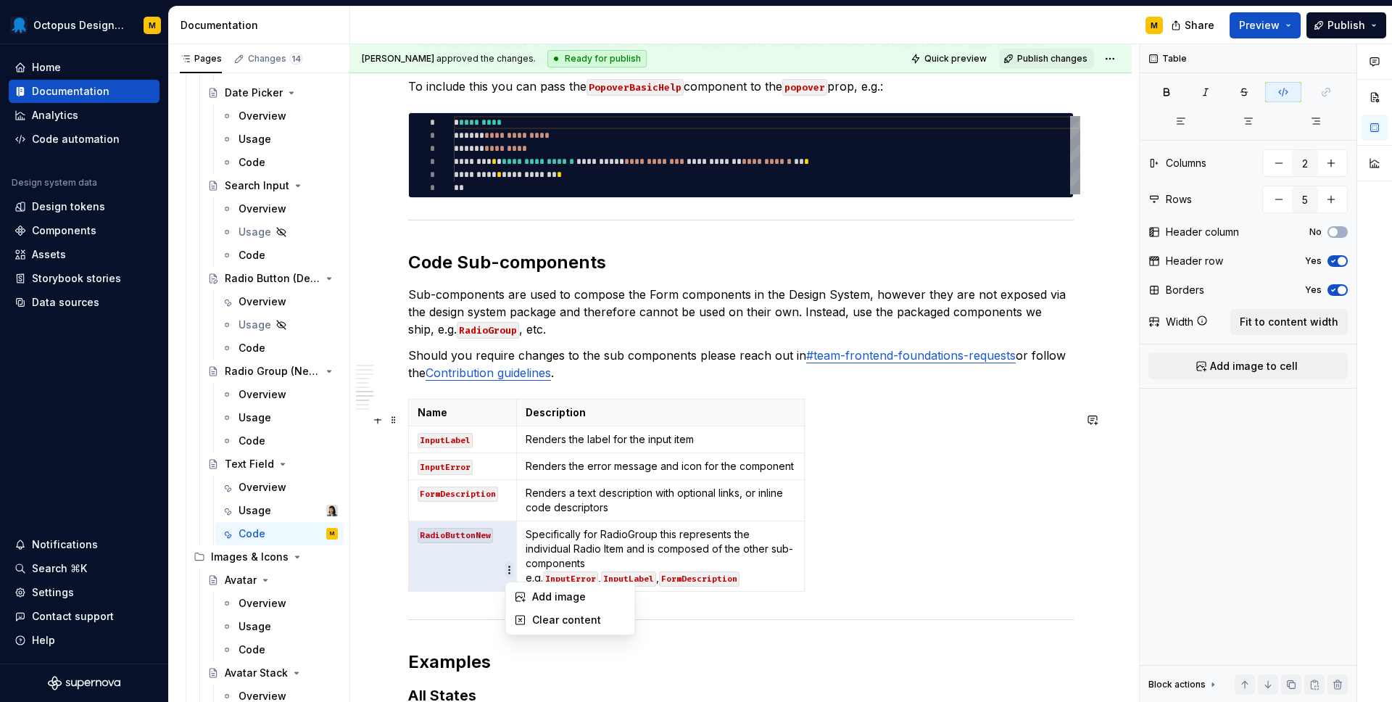
click at [511, 570] on html "Octopus Design System M Home Documentation Analytics Code automation Design sys…" at bounding box center [696, 351] width 1392 height 702
click at [536, 613] on div "Clear content" at bounding box center [579, 620] width 94 height 14
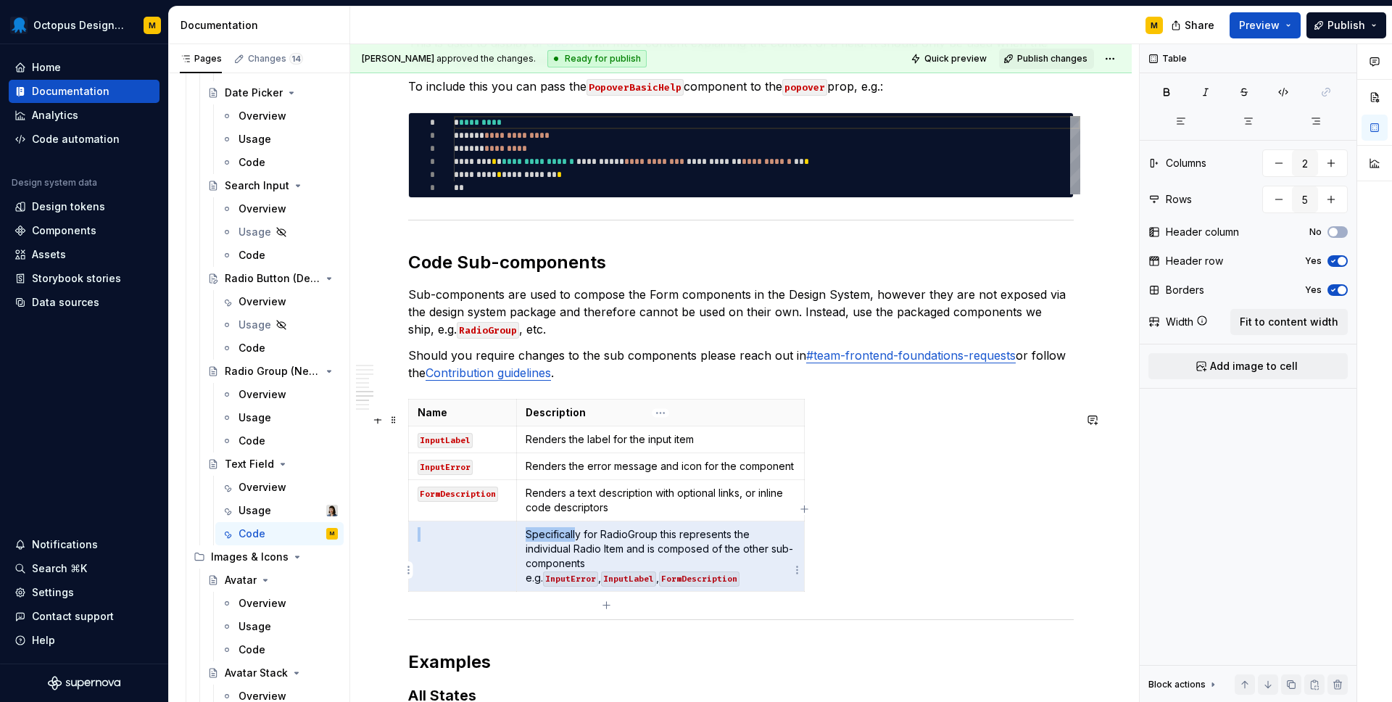
drag, startPoint x: 478, startPoint y: 542, endPoint x: 574, endPoint y: 544, distance: 95.7
click at [575, 544] on tr "Specifically for RadioGroup this represents the individual Radio Item and is co…" at bounding box center [607, 556] width 396 height 70
click at [411, 571] on html "Octopus Design System M Home Documentation Analytics Code automation Design sys…" at bounding box center [696, 351] width 1392 height 702
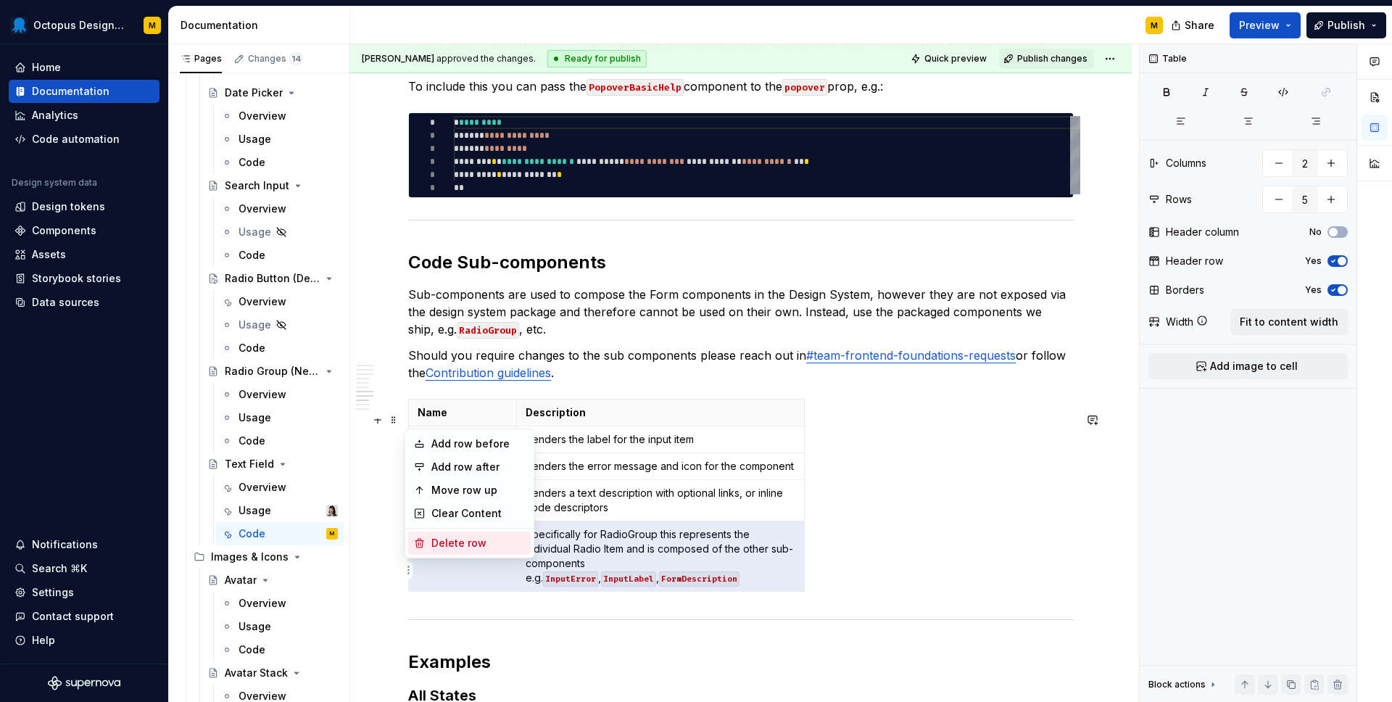
click at [442, 545] on div "Delete row" at bounding box center [478, 543] width 94 height 14
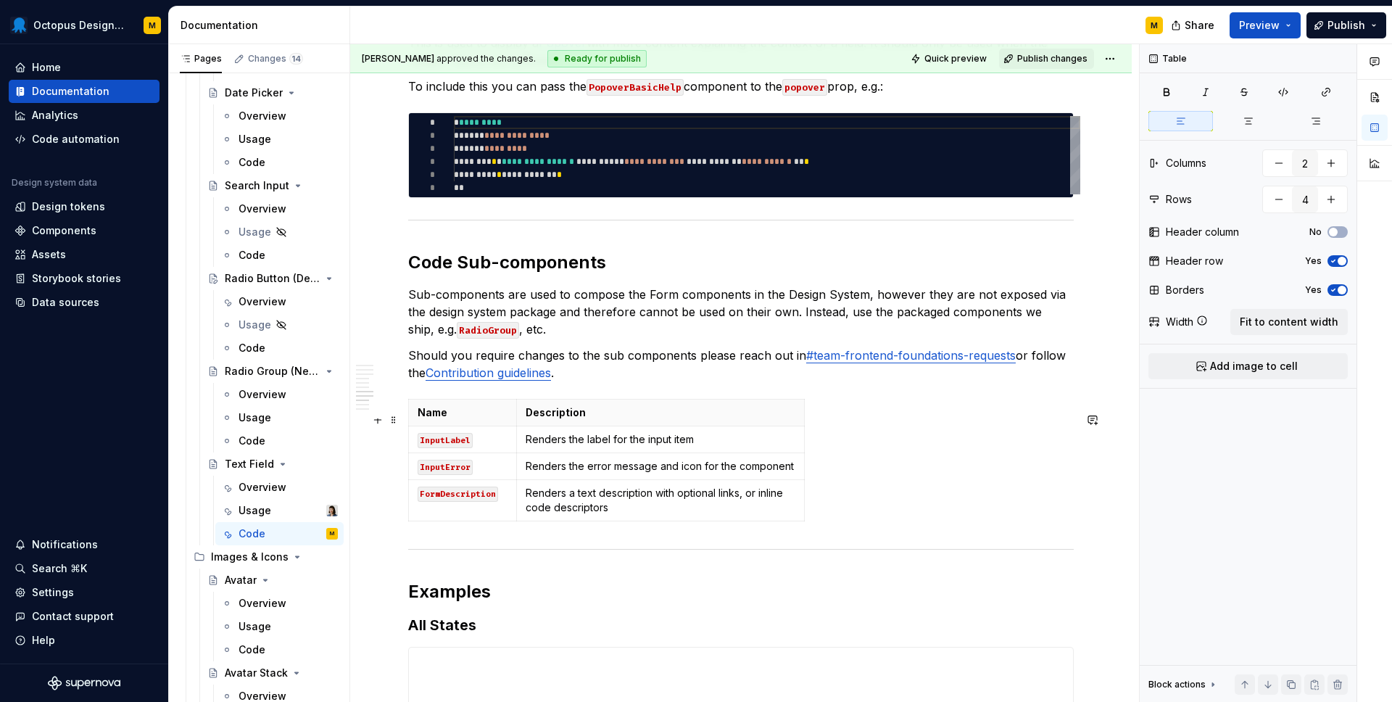
click at [916, 490] on div "Name Description InputLabel Renders the label for the input item InputError Ren…" at bounding box center [740, 463] width 665 height 128
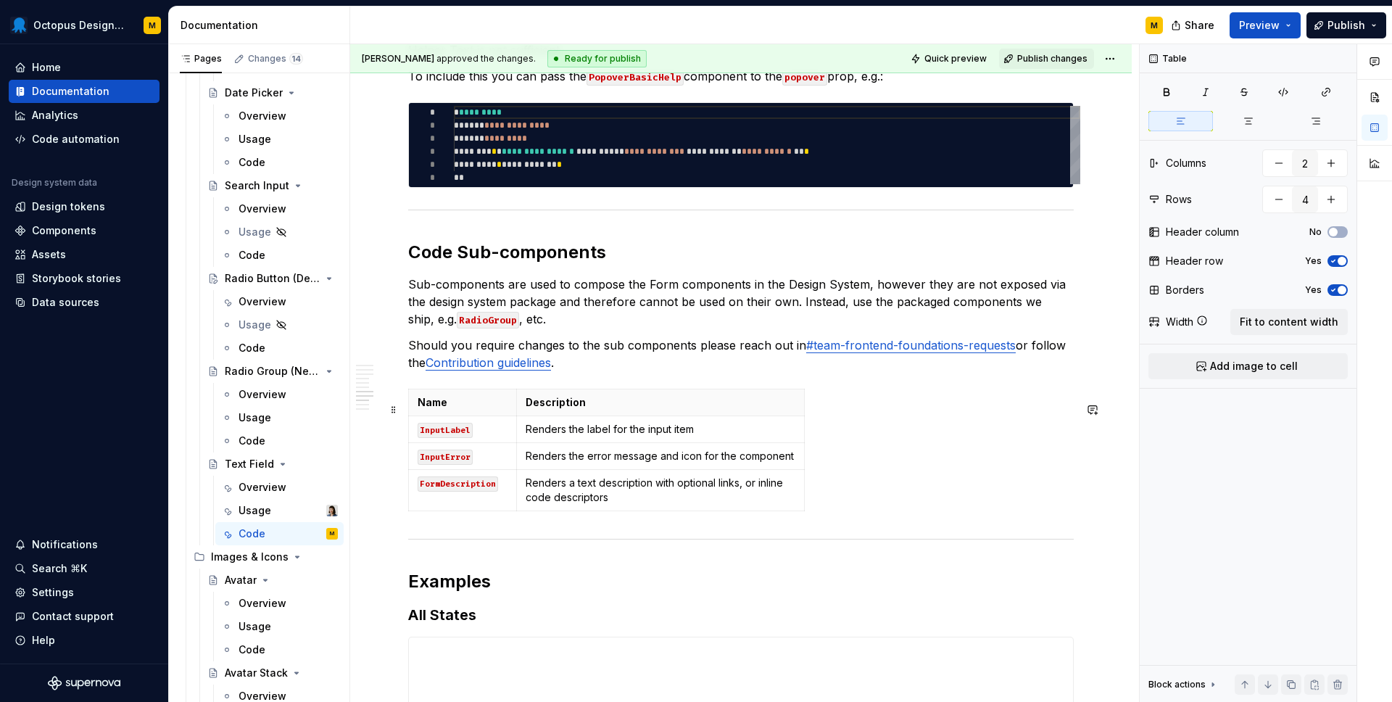
scroll to position [2760, 0]
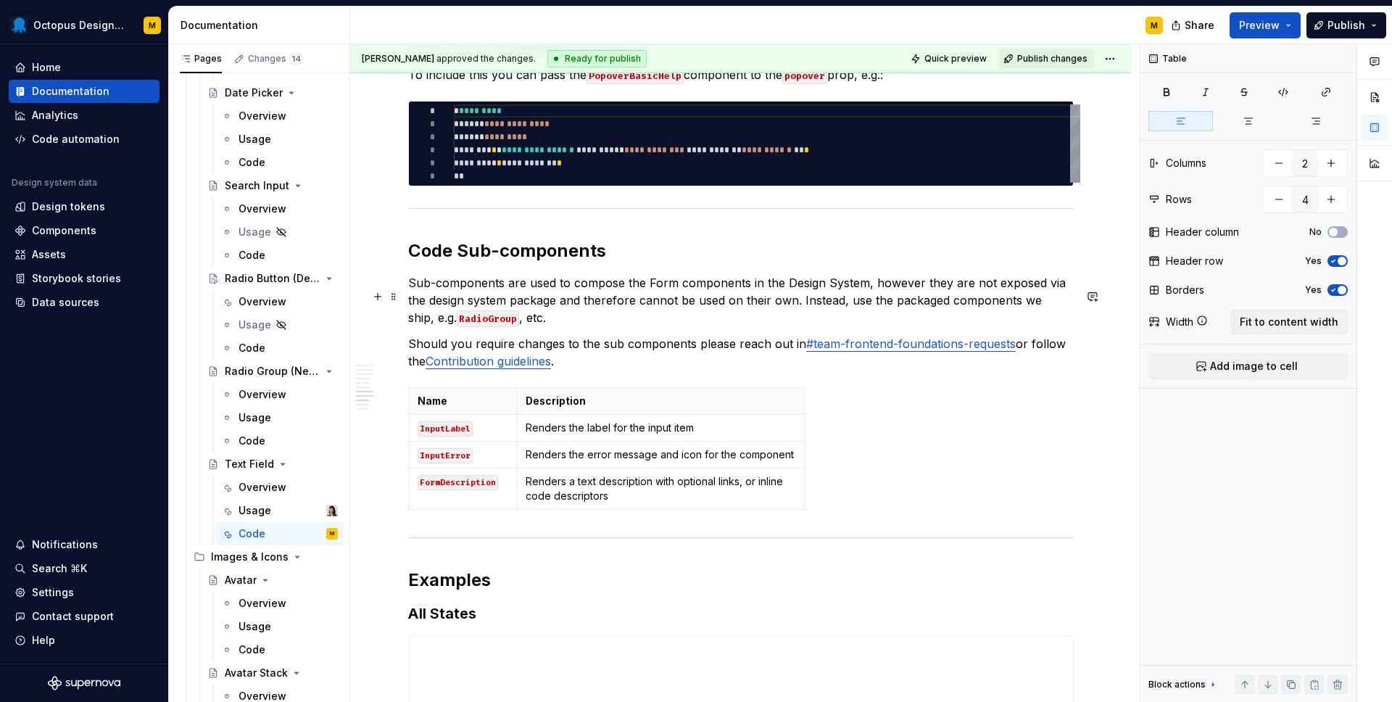
click at [457, 325] on code "RadioGroup" at bounding box center [488, 318] width 62 height 17
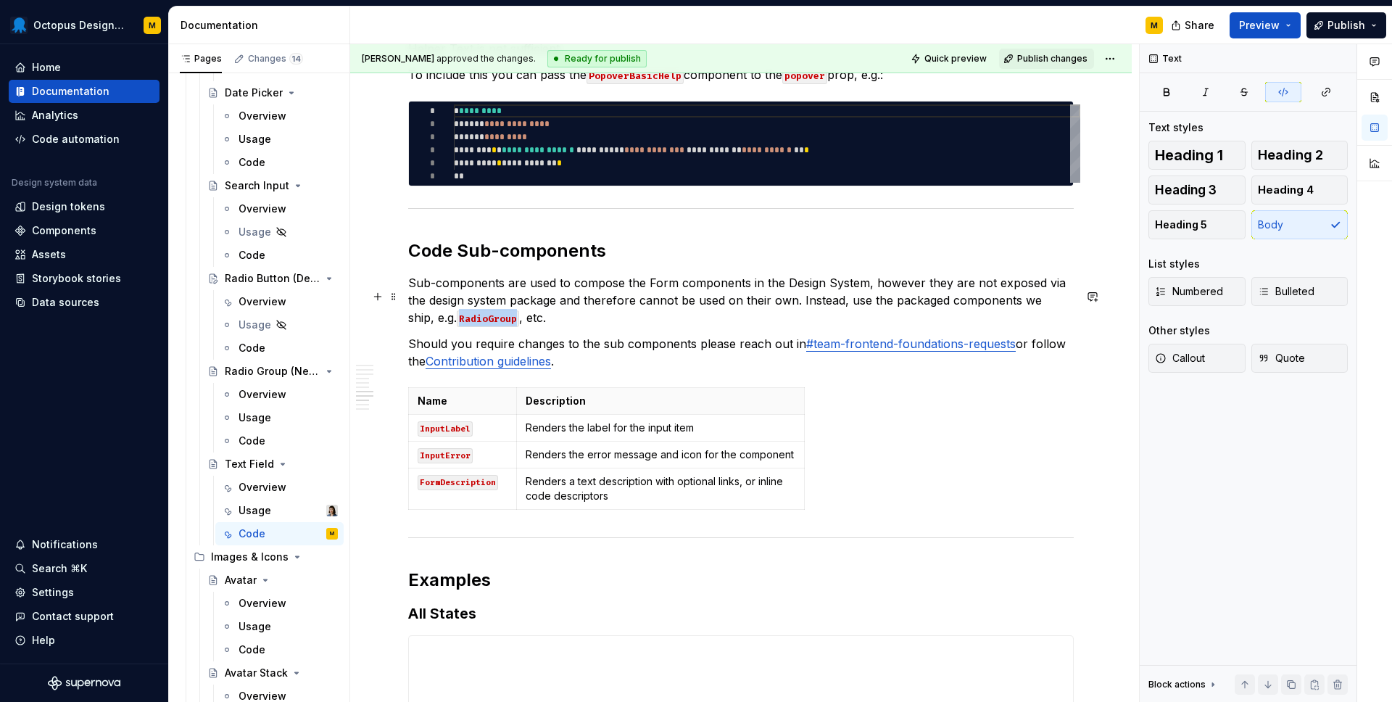
click at [457, 325] on code "RadioGroup" at bounding box center [488, 318] width 62 height 17
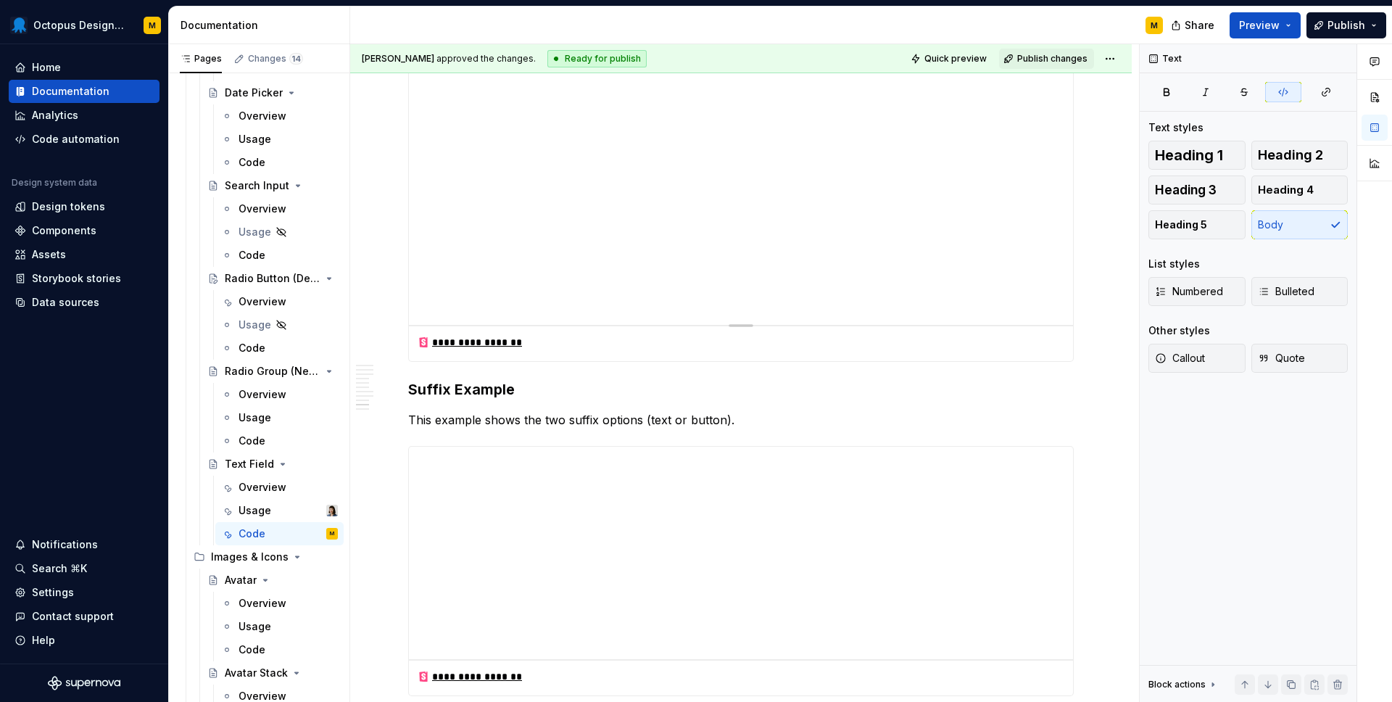
scroll to position [3859, 0]
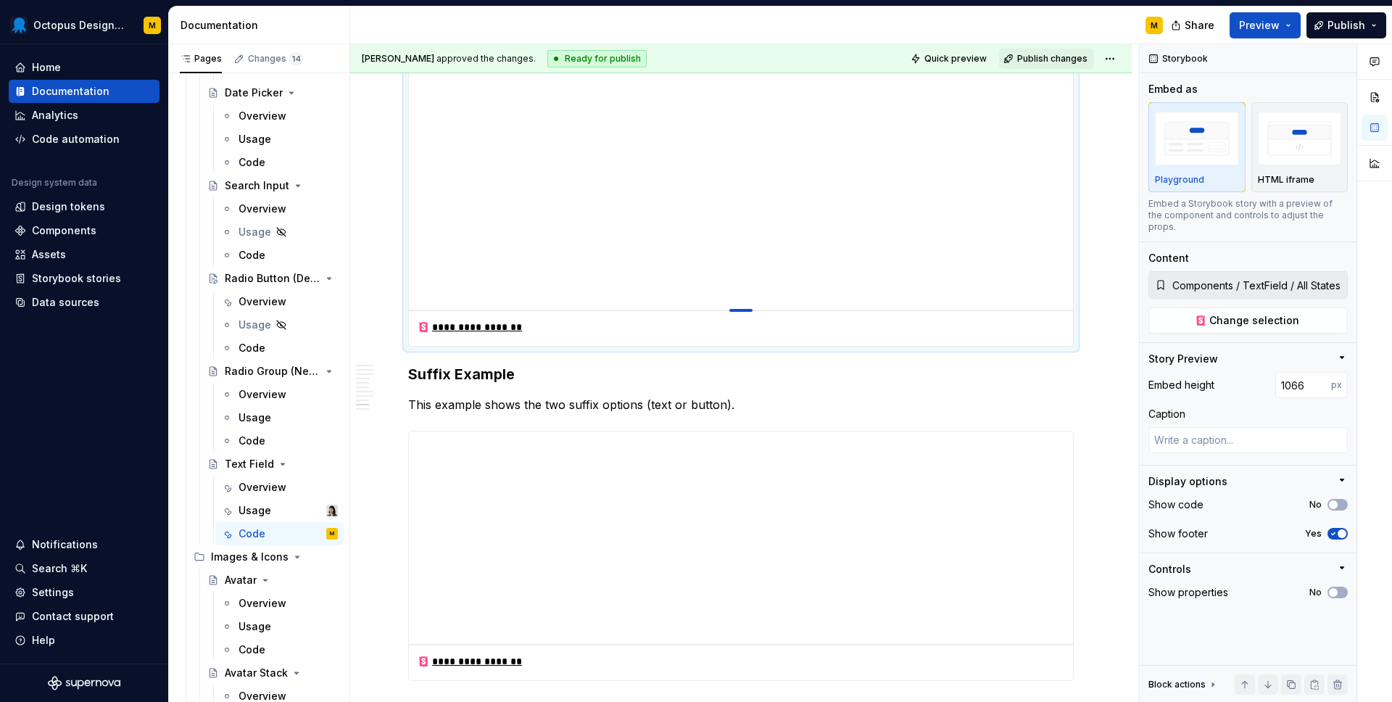
type textarea "*"
type input "1078"
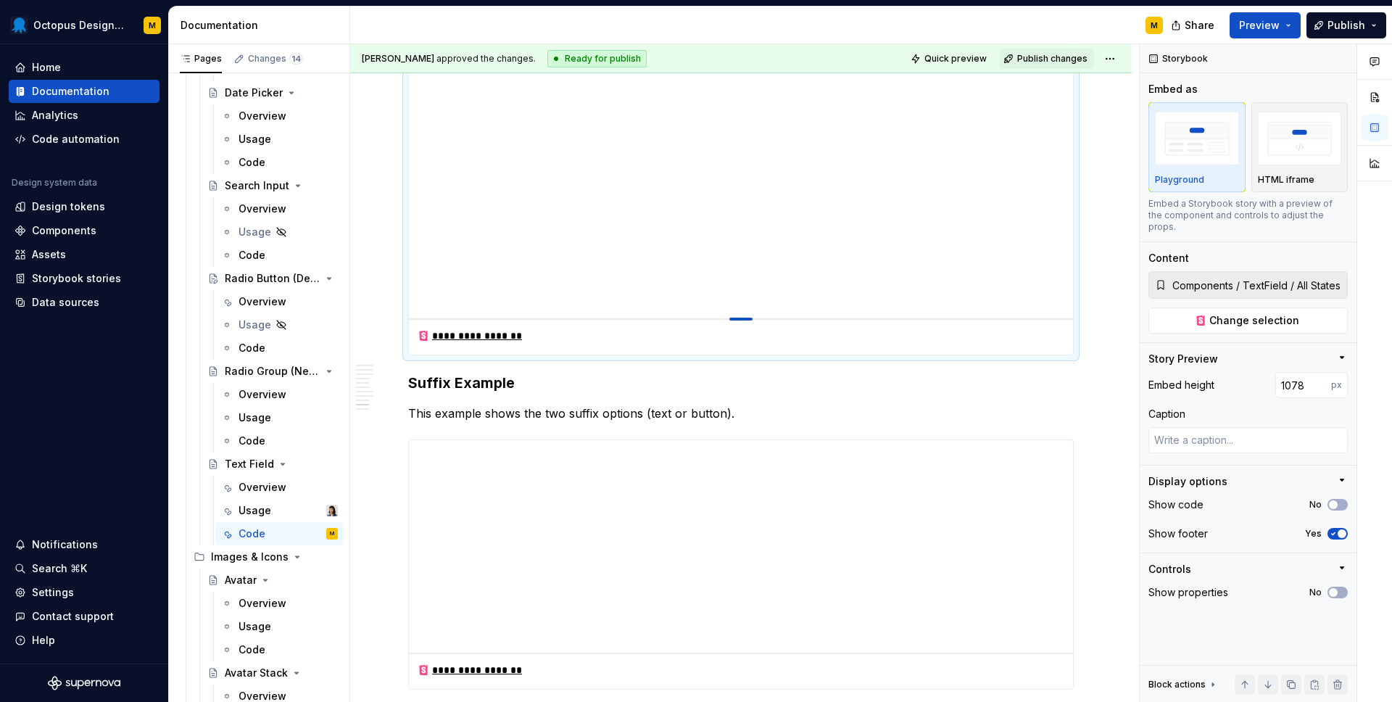
type textarea "*"
type input "1088"
type textarea "*"
type input "1100"
type textarea "*"
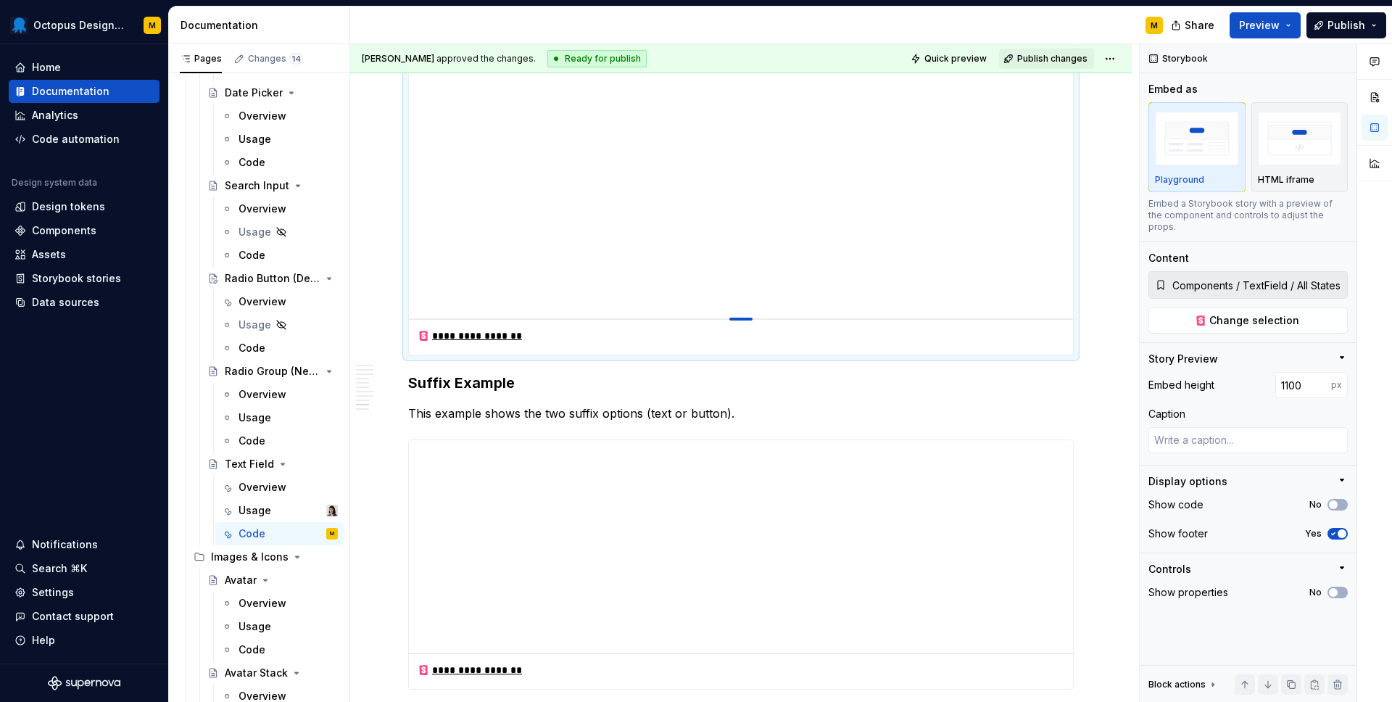
type input "1110"
type textarea "*"
type input "1115"
type textarea "*"
type input "1120"
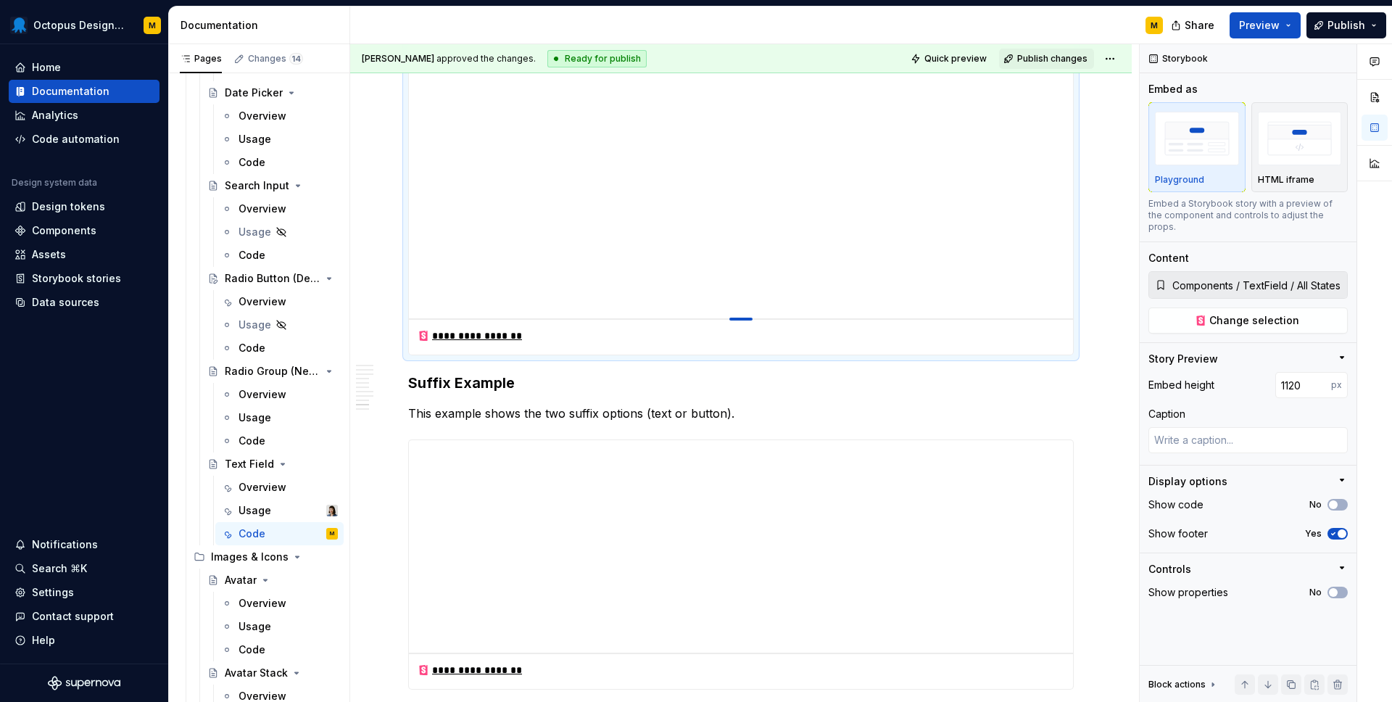
type textarea "*"
type input "1123"
type textarea "*"
type input "1124"
type textarea "*"
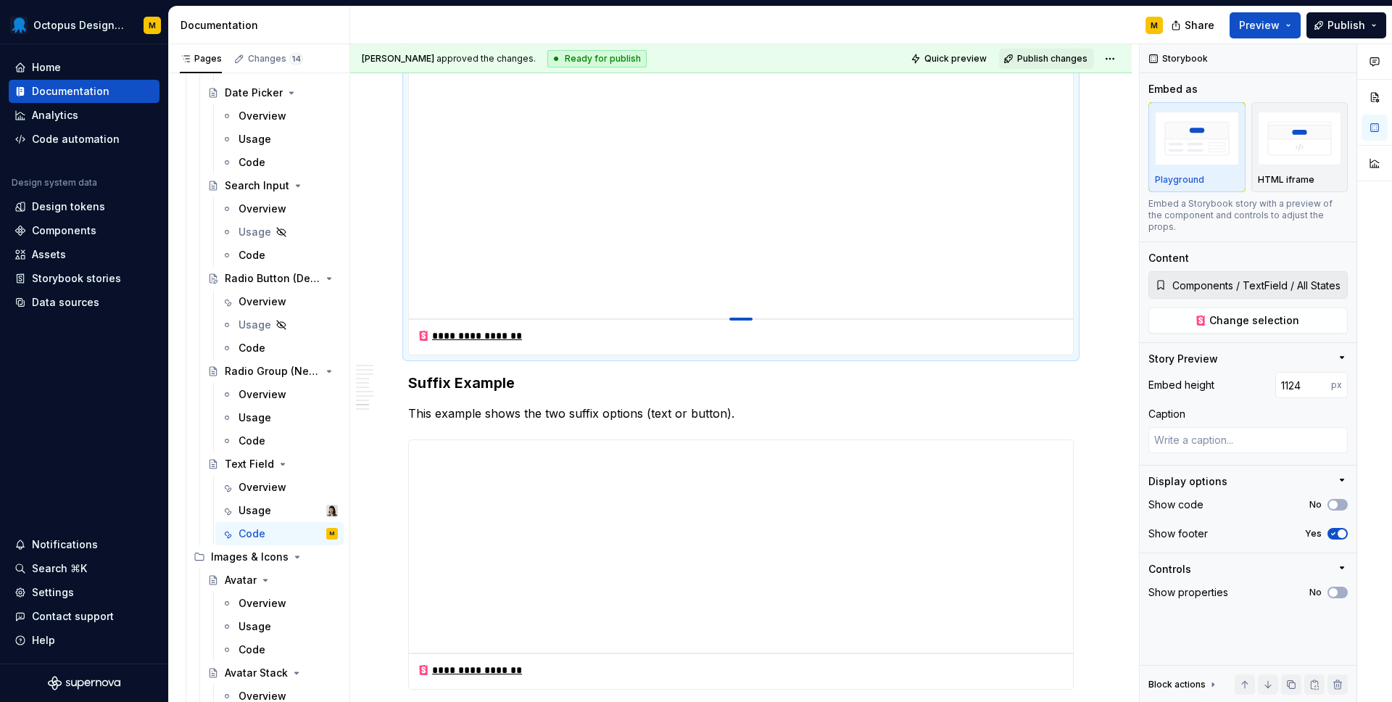
type input "1125"
type textarea "*"
type input "1126"
type textarea "*"
type input "1127"
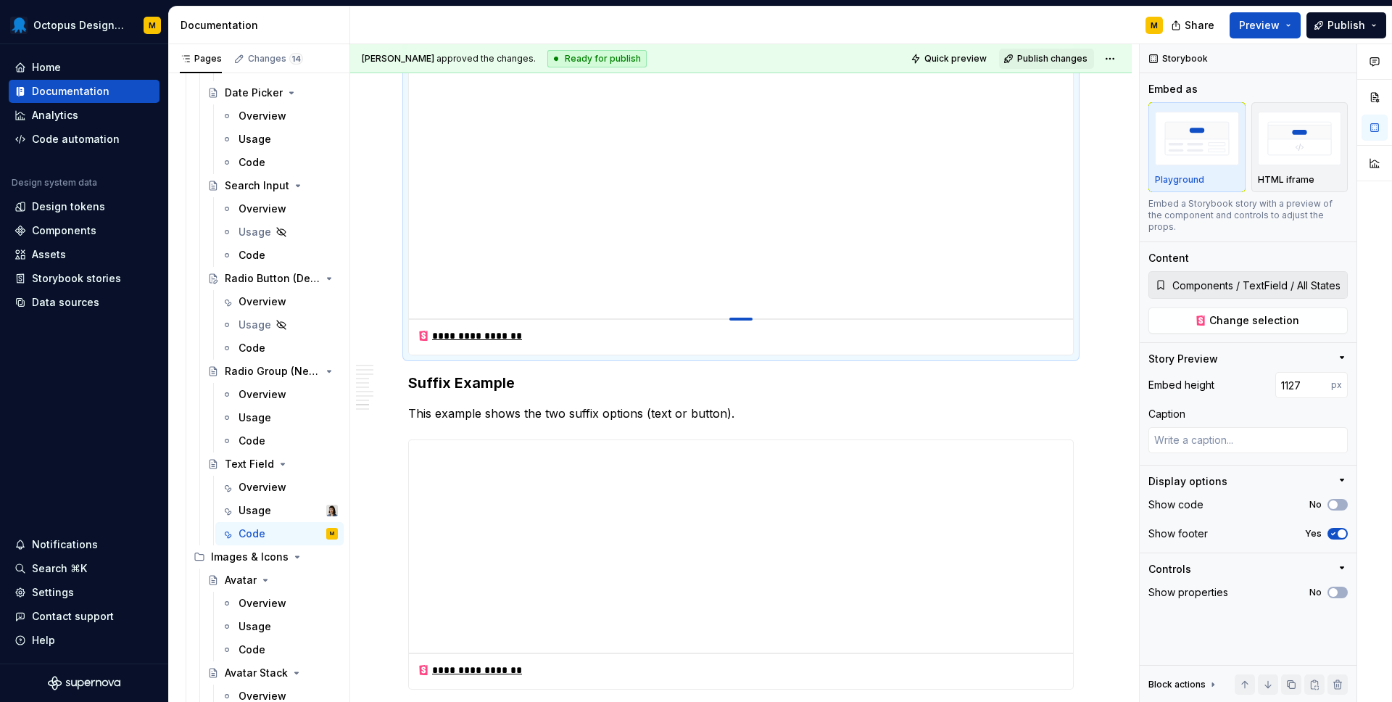
type textarea "*"
type input "1130"
type textarea "*"
type input "1133"
type textarea "*"
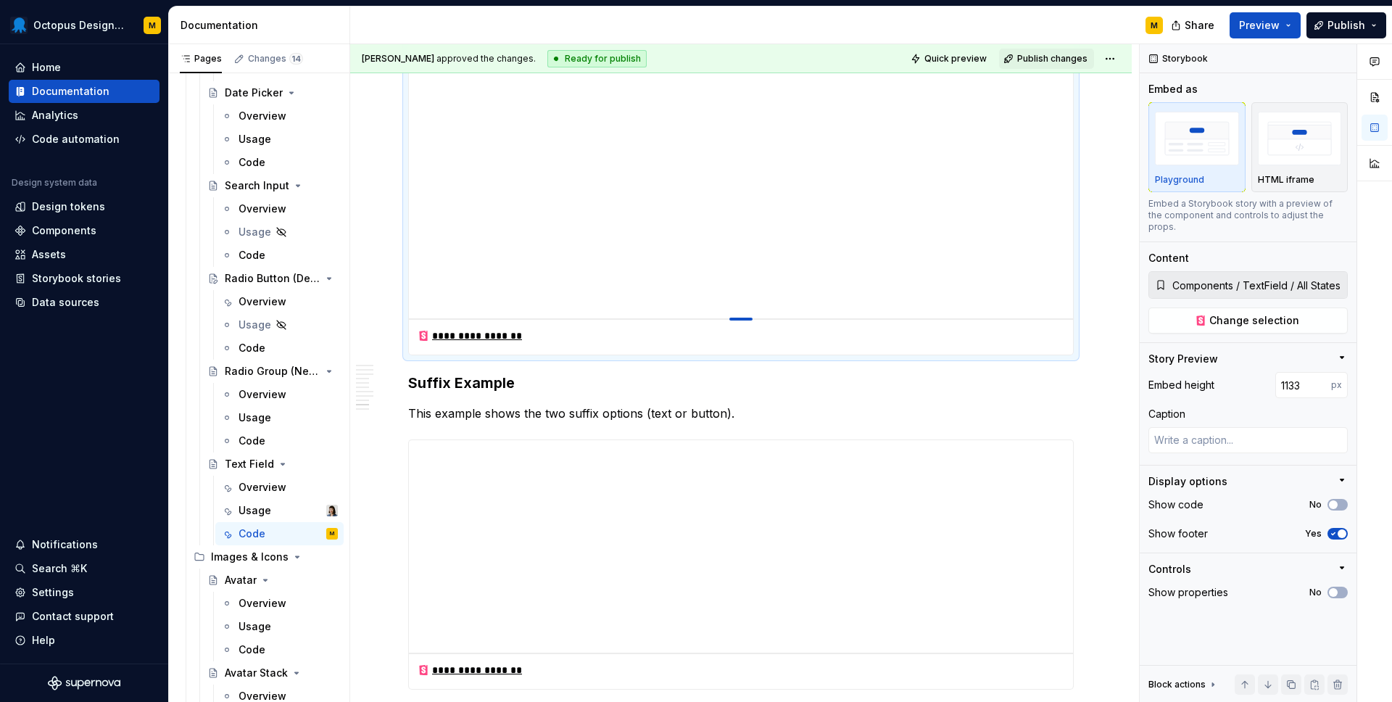
type input "1136"
type textarea "*"
type input "1137"
type textarea "*"
type input "1139"
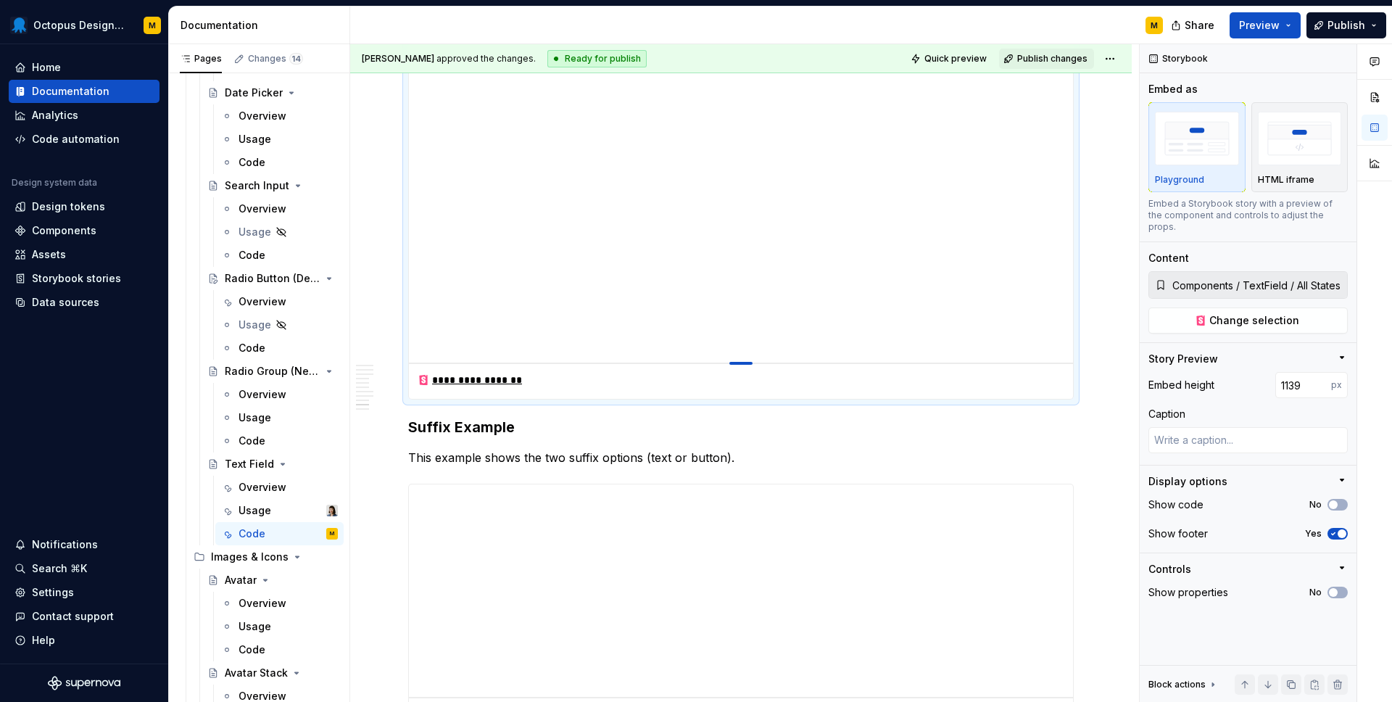
type textarea "*"
type input "1140"
type textarea "*"
type input "1139"
type textarea "*"
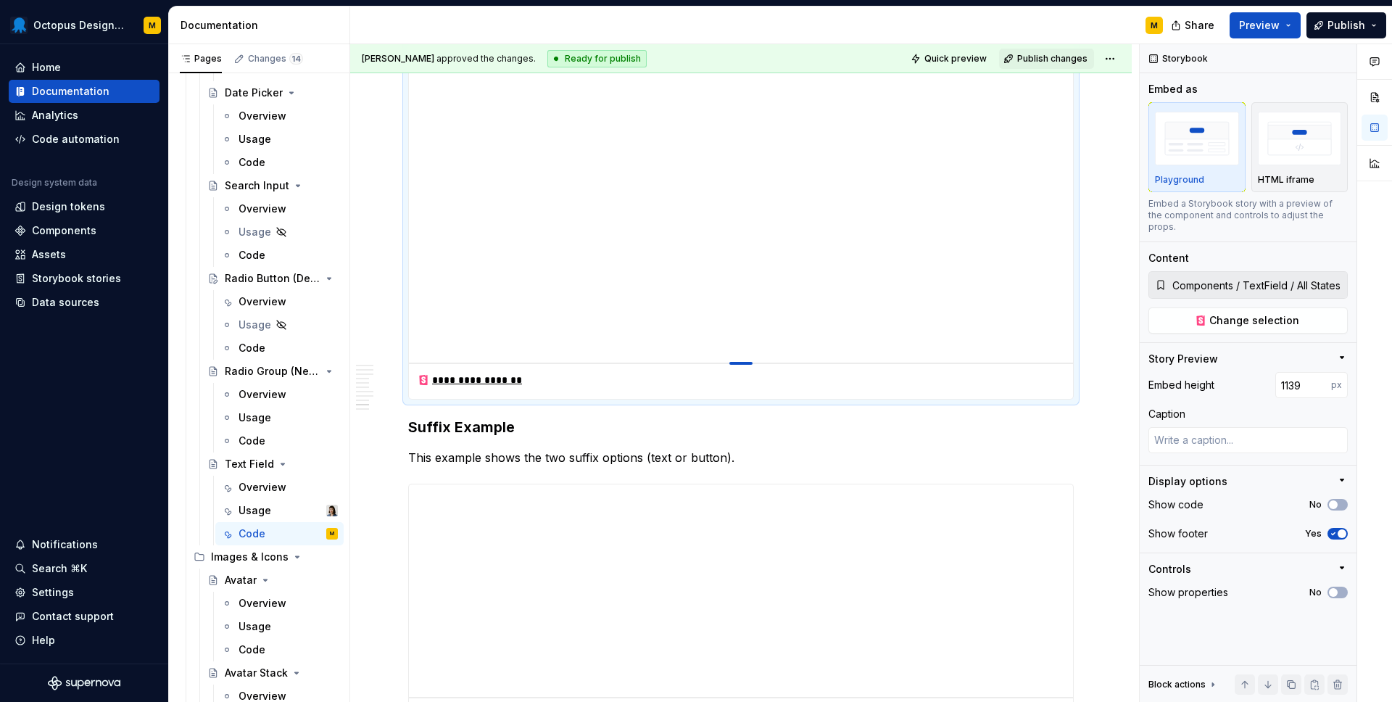
type input "1138"
type textarea "*"
type input "1136"
type textarea "*"
type input "1132"
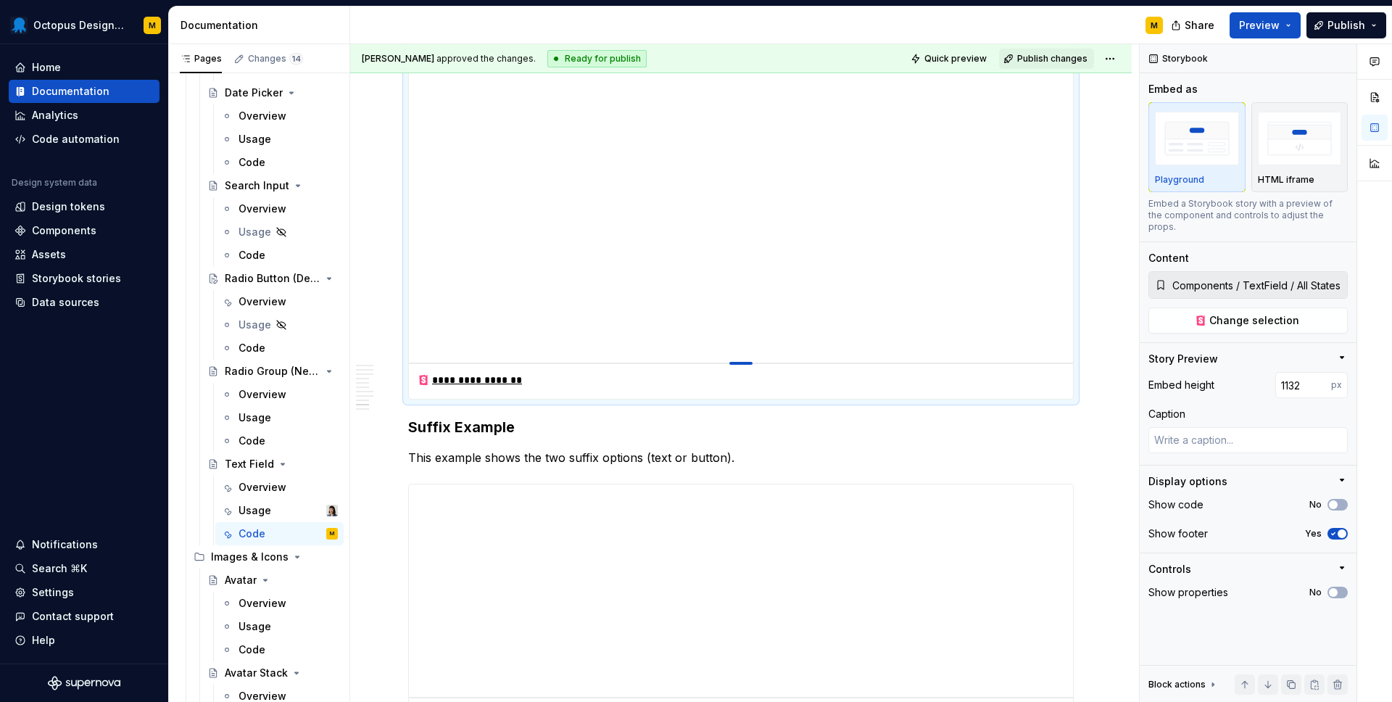
type textarea "*"
type input "1127"
type textarea "*"
type input "1123"
type textarea "*"
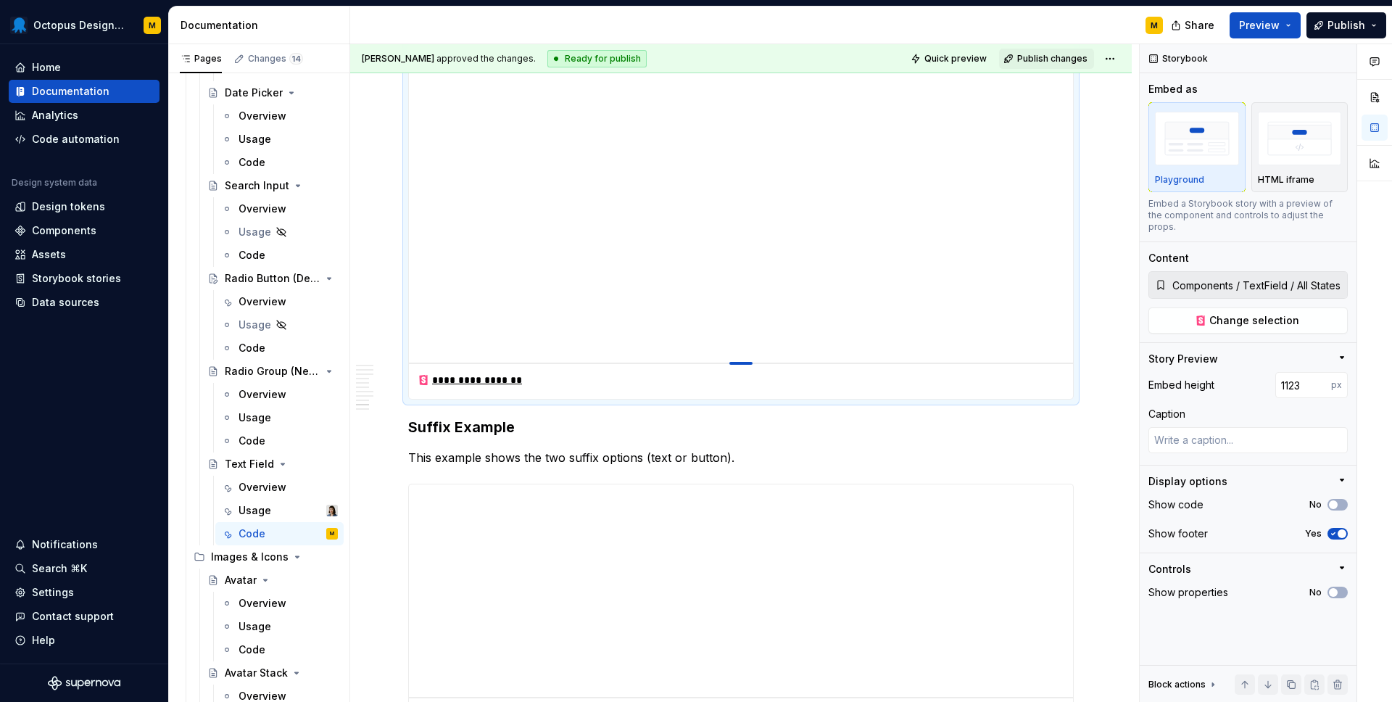
type input "1119"
type textarea "*"
type input "1117"
type textarea "*"
type input "1116"
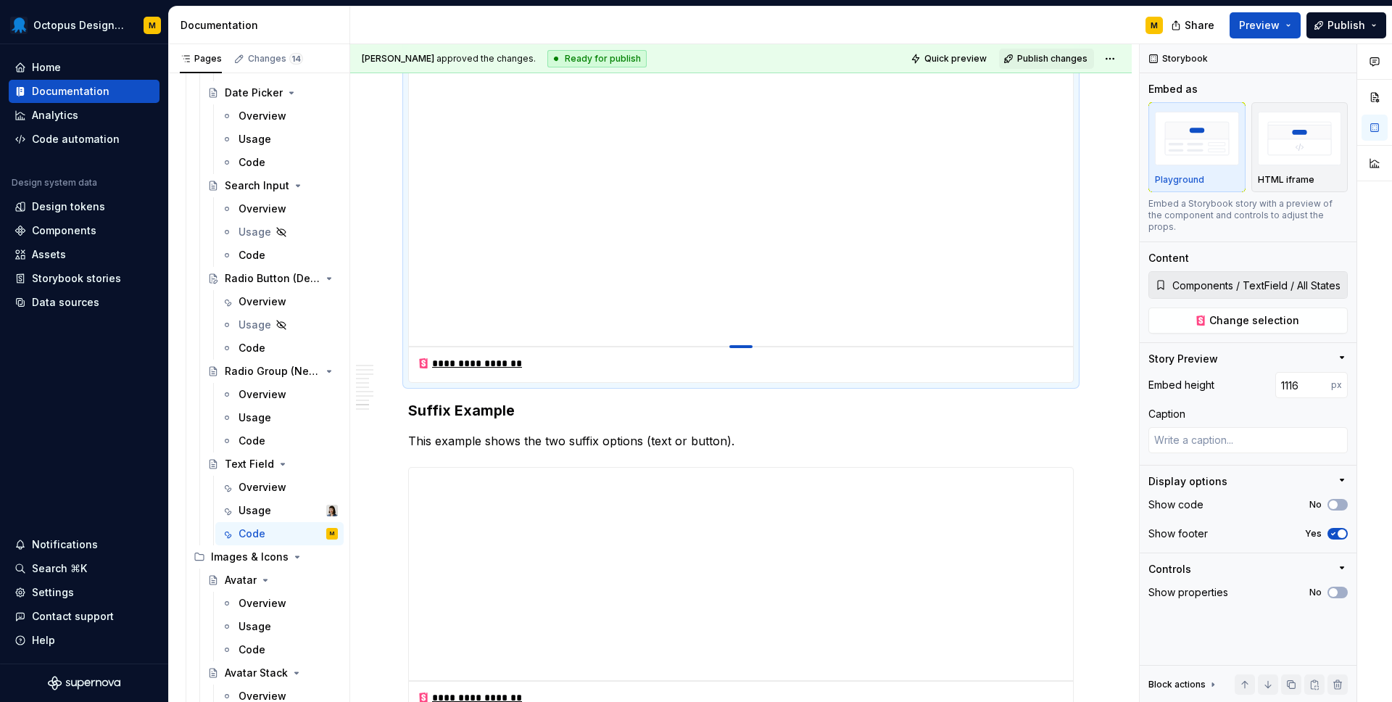
type textarea "*"
type input "1115"
type textarea "*"
type input "1114"
type textarea "*"
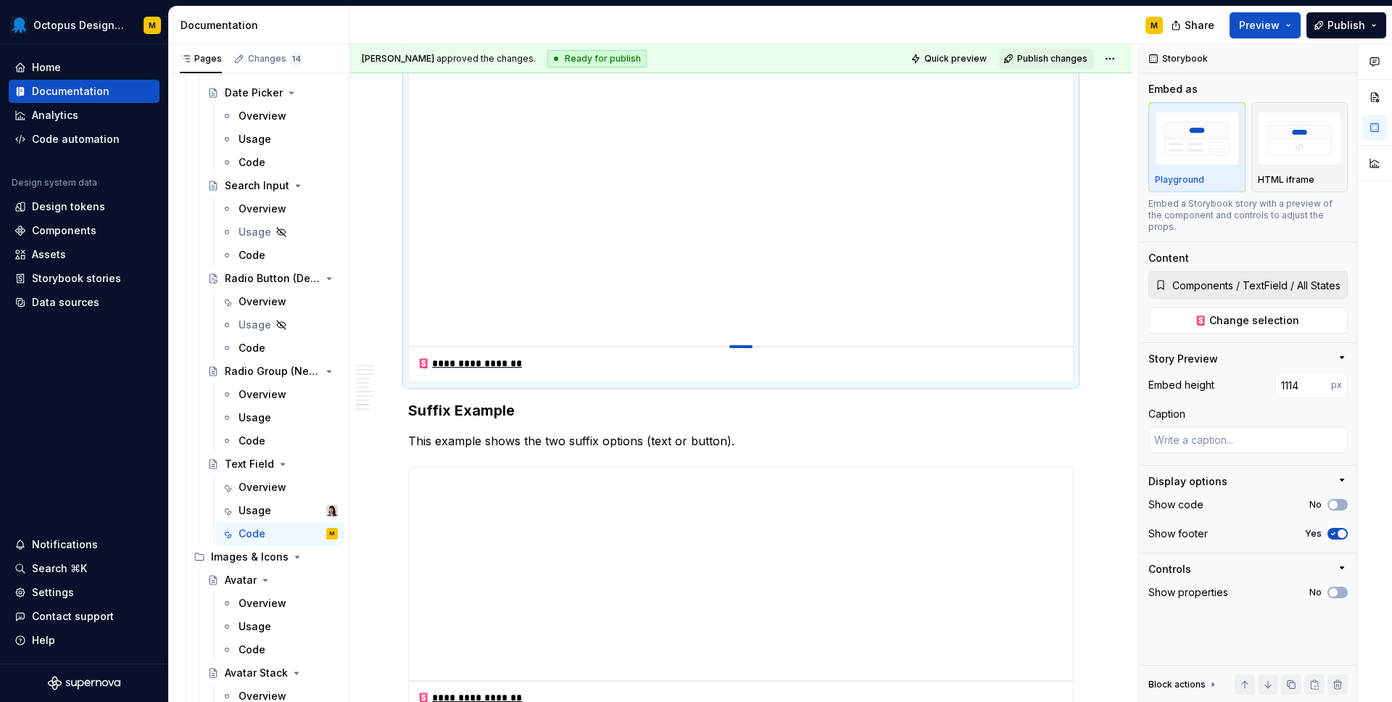
type input "1113"
type textarea "*"
type input "1112"
type textarea "*"
type input "1111"
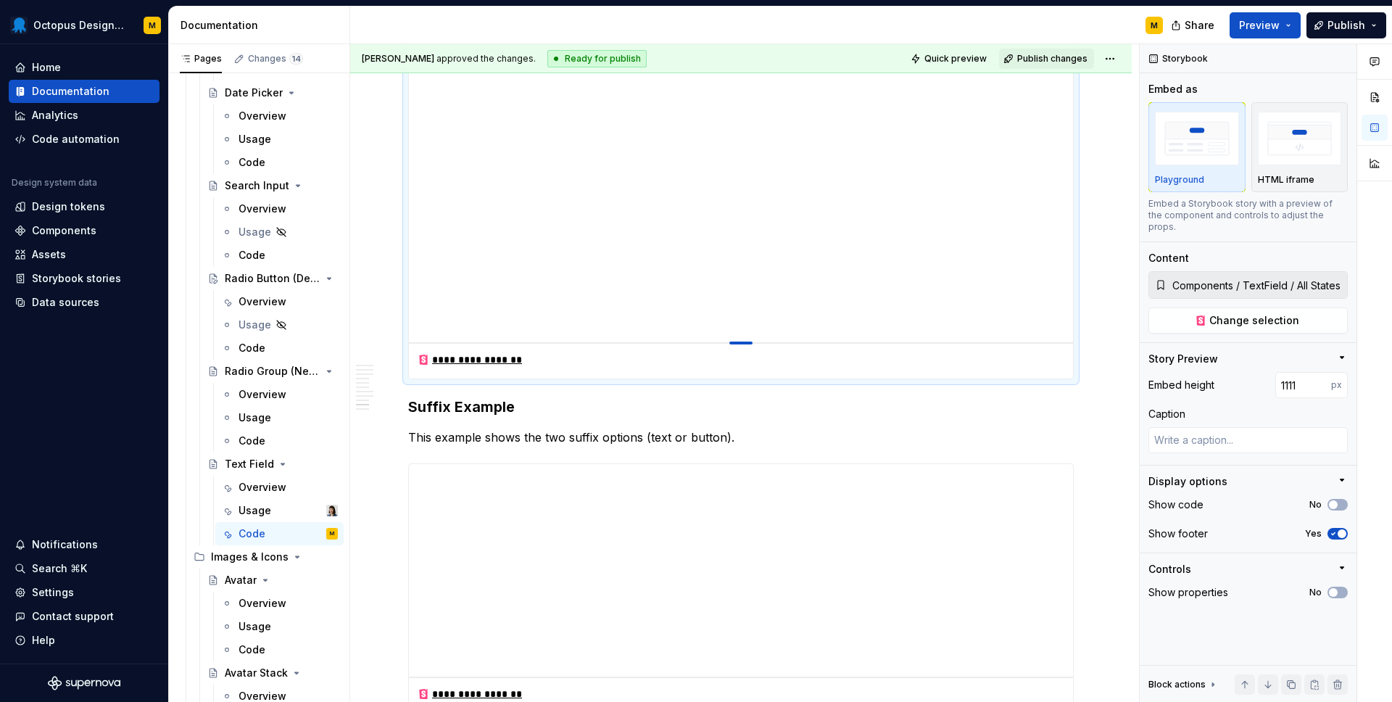
drag, startPoint x: 743, startPoint y: 324, endPoint x: 742, endPoint y: 356, distance: 31.9
click at [742, 344] on div at bounding box center [740, 342] width 23 height 3
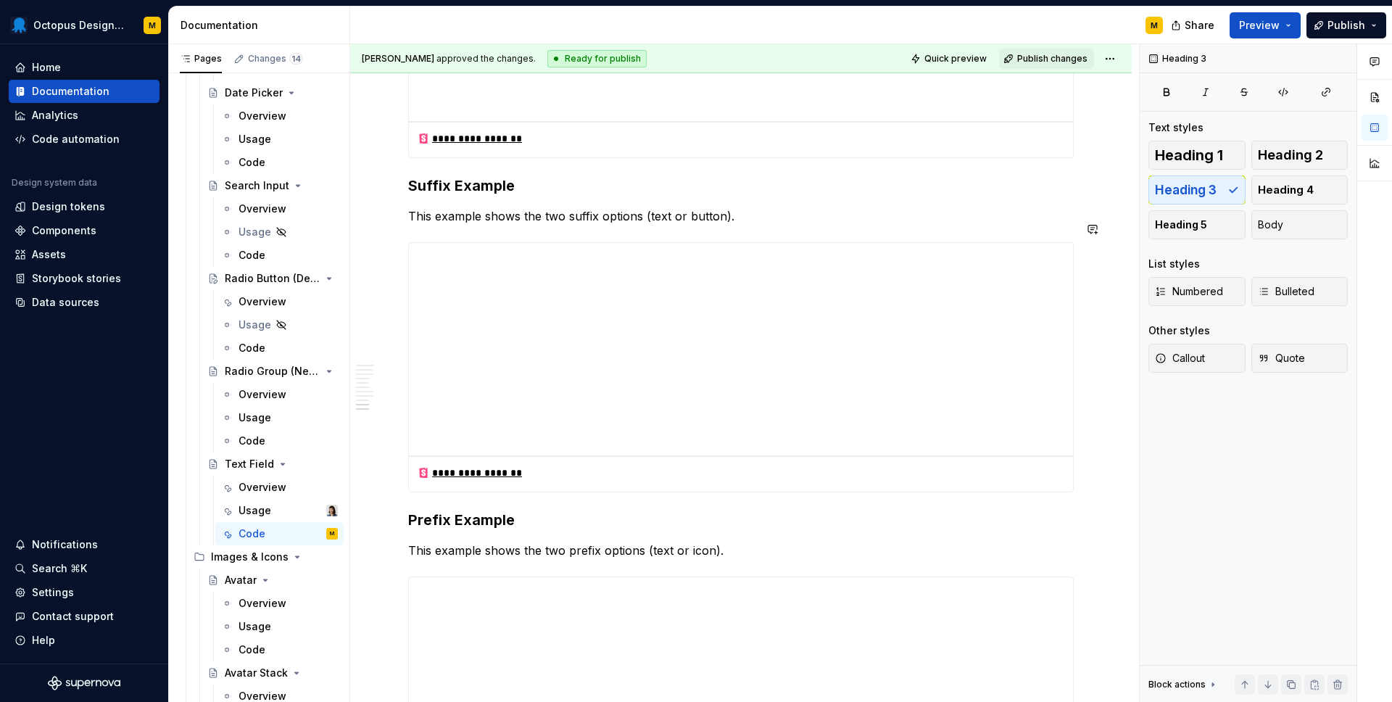
scroll to position [4106, 0]
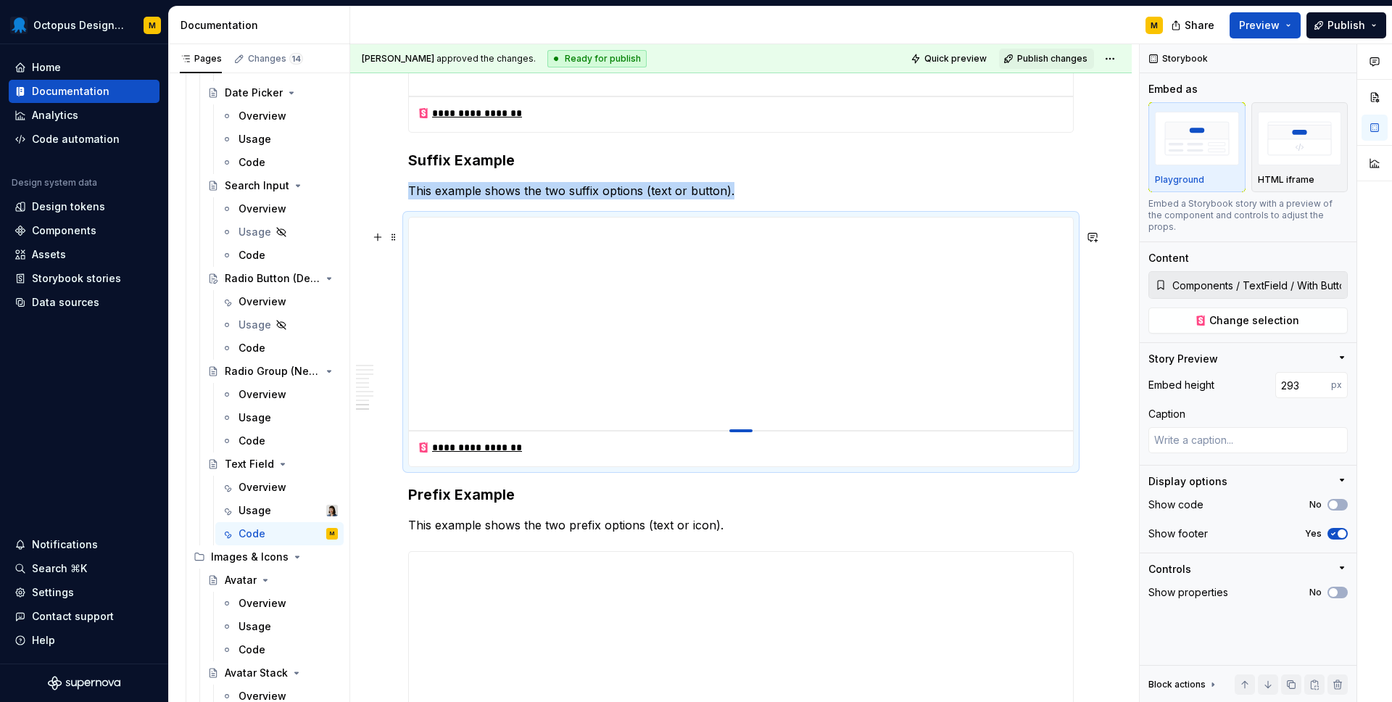
type textarea "*"
type input "301"
type textarea "*"
type input "303"
type textarea "*"
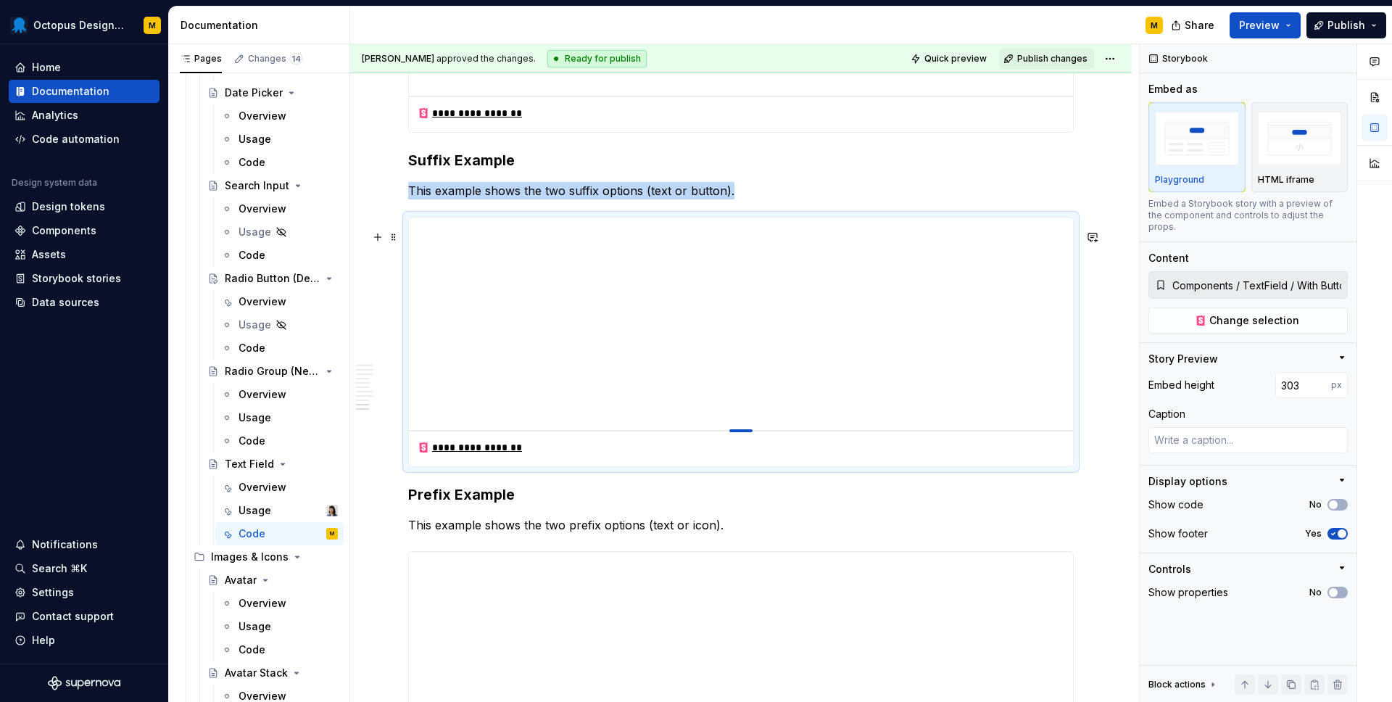
type input "307"
type textarea "*"
type input "309"
type textarea "*"
type input "310"
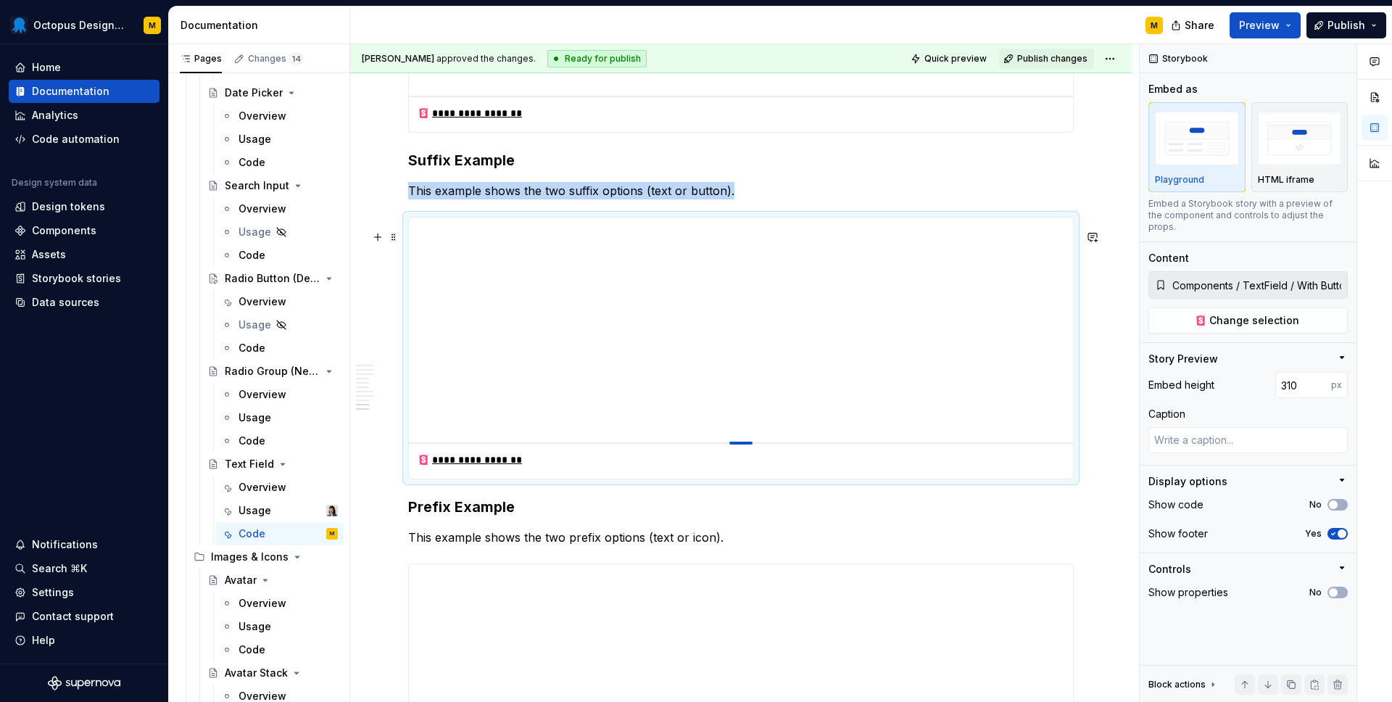
type textarea "*"
type input "311"
type textarea "*"
type input "313"
type textarea "*"
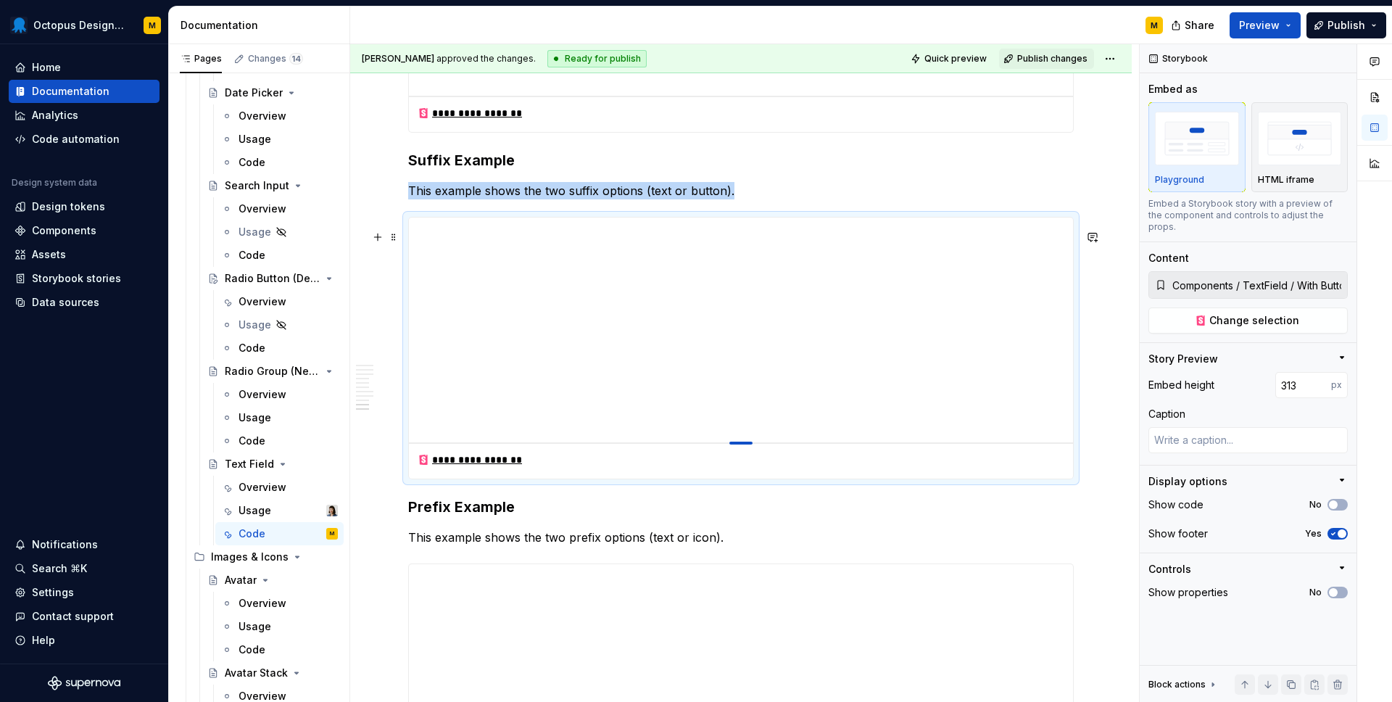
type input "314"
type textarea "*"
type input "315"
type textarea "*"
type input "316"
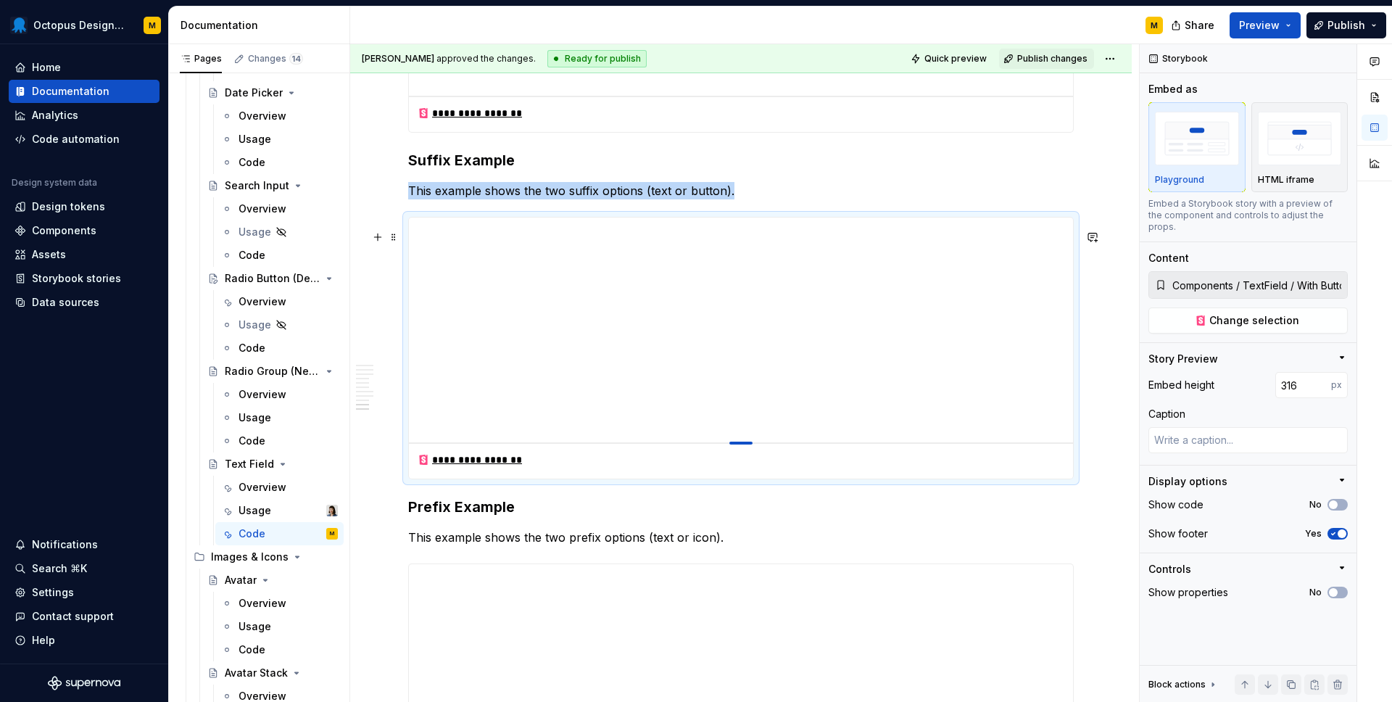
drag, startPoint x: 743, startPoint y: 444, endPoint x: 743, endPoint y: 460, distance: 15.9
click at [743, 444] on div at bounding box center [740, 442] width 23 height 3
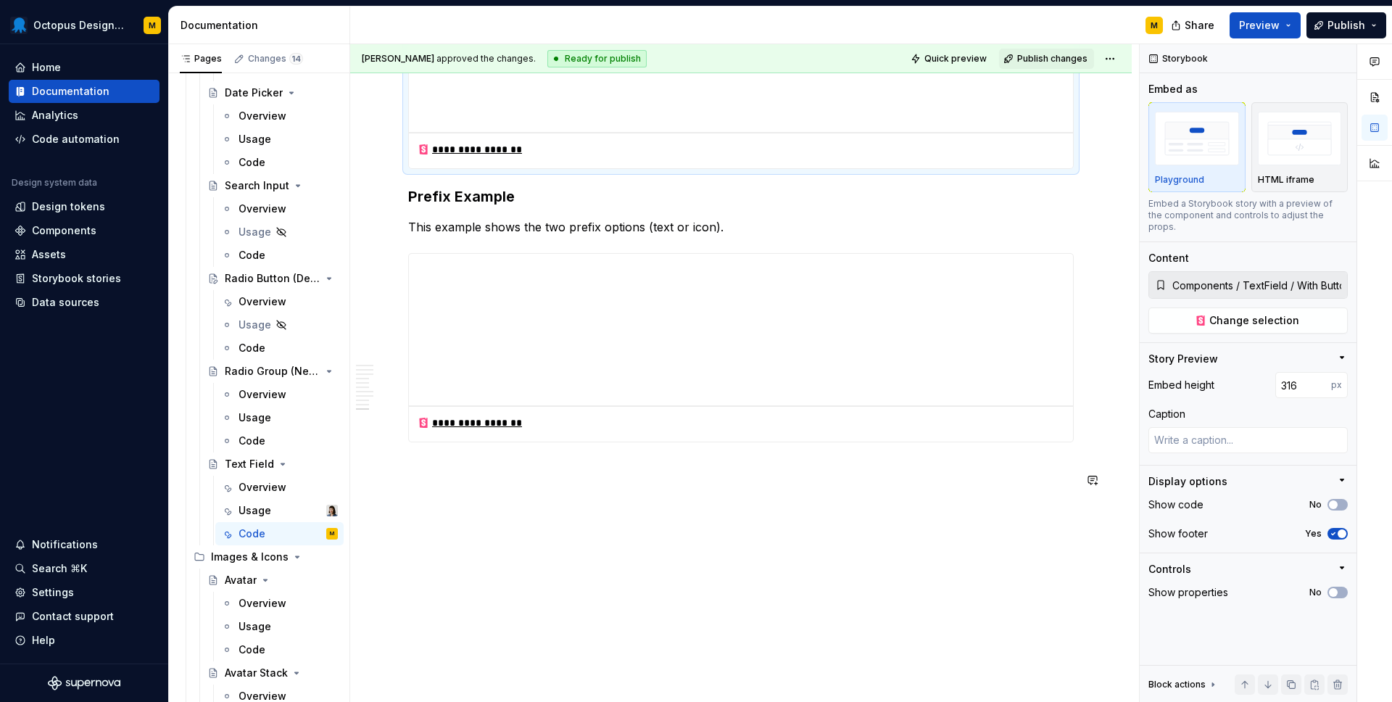
scroll to position [4434, 0]
type textarea "*"
